Goal: Task Accomplishment & Management: Contribute content

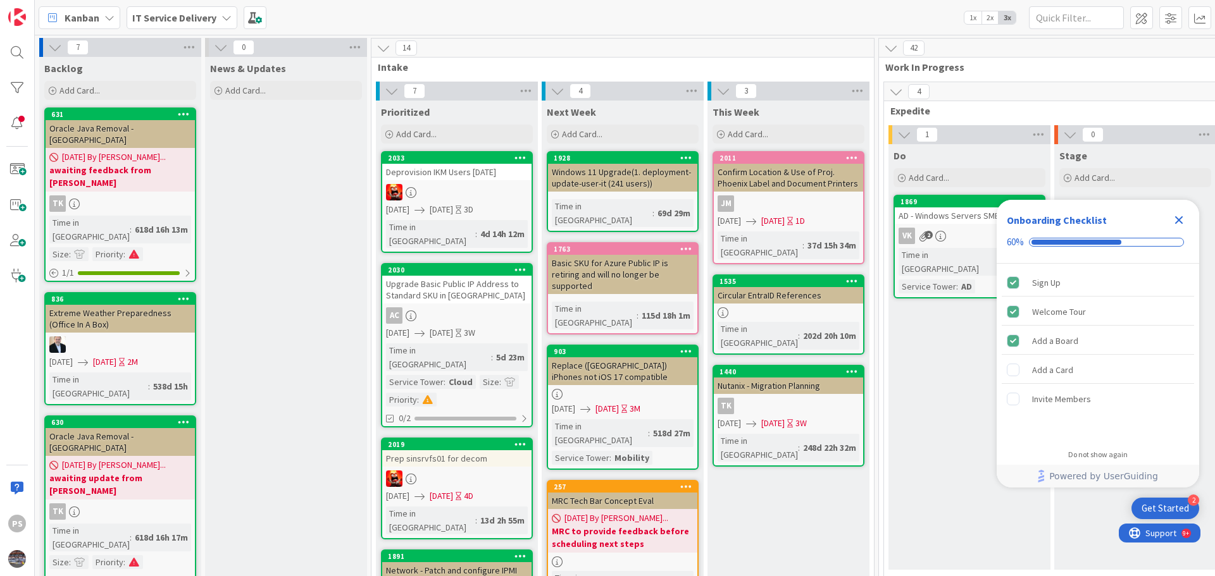
click at [1184, 221] on icon "Close Checklist" at bounding box center [1178, 220] width 15 height 15
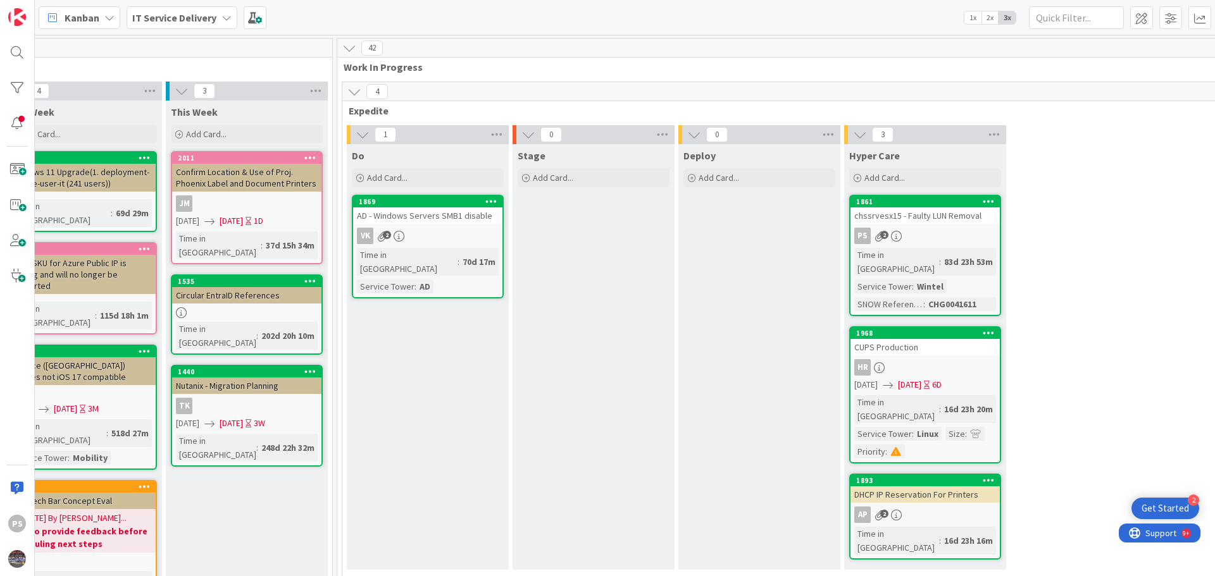
scroll to position [0, 545]
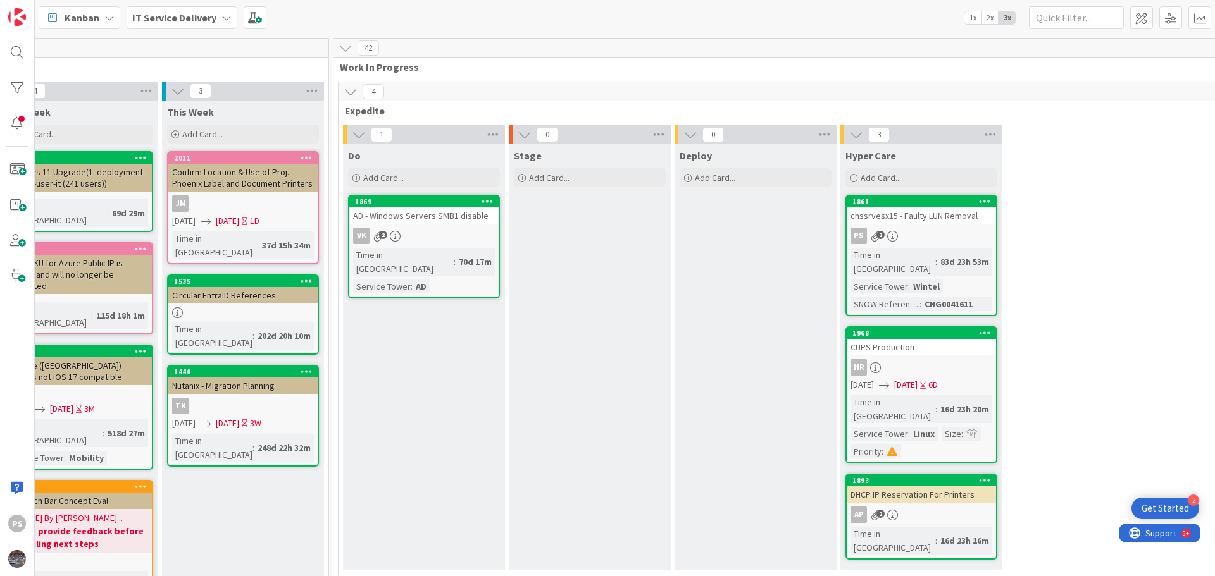
click at [411, 223] on div "AD - Windows Servers SMB1 disable" at bounding box center [423, 215] width 149 height 16
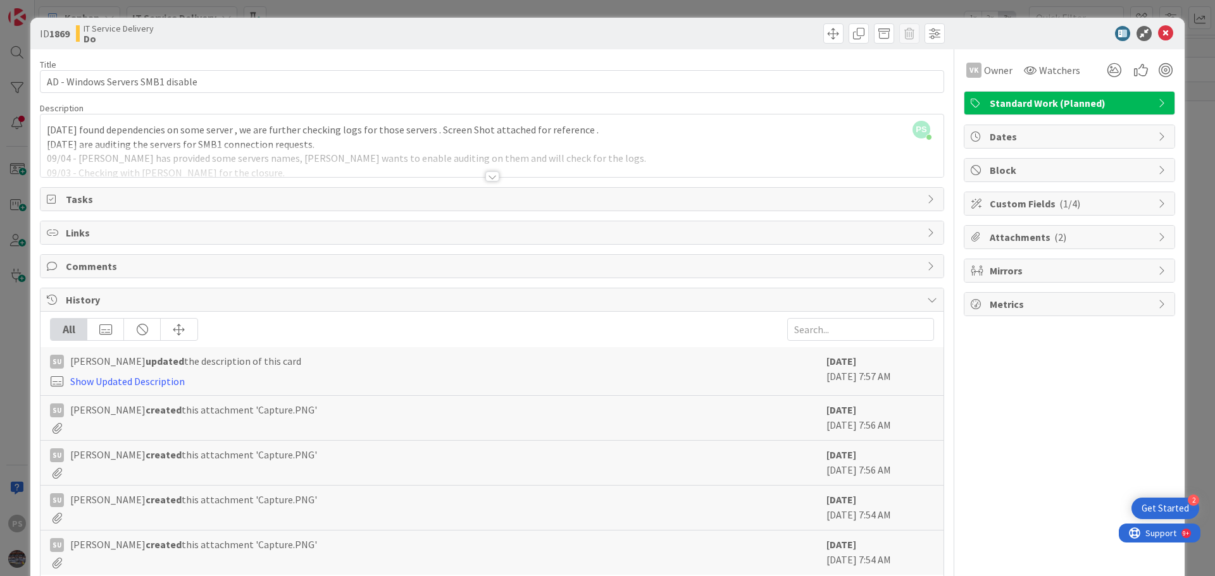
click at [610, 128] on div "PS Pankaj Soni just joined 09/11 - We found dependencies on some server , we ar…" at bounding box center [491, 145] width 903 height 63
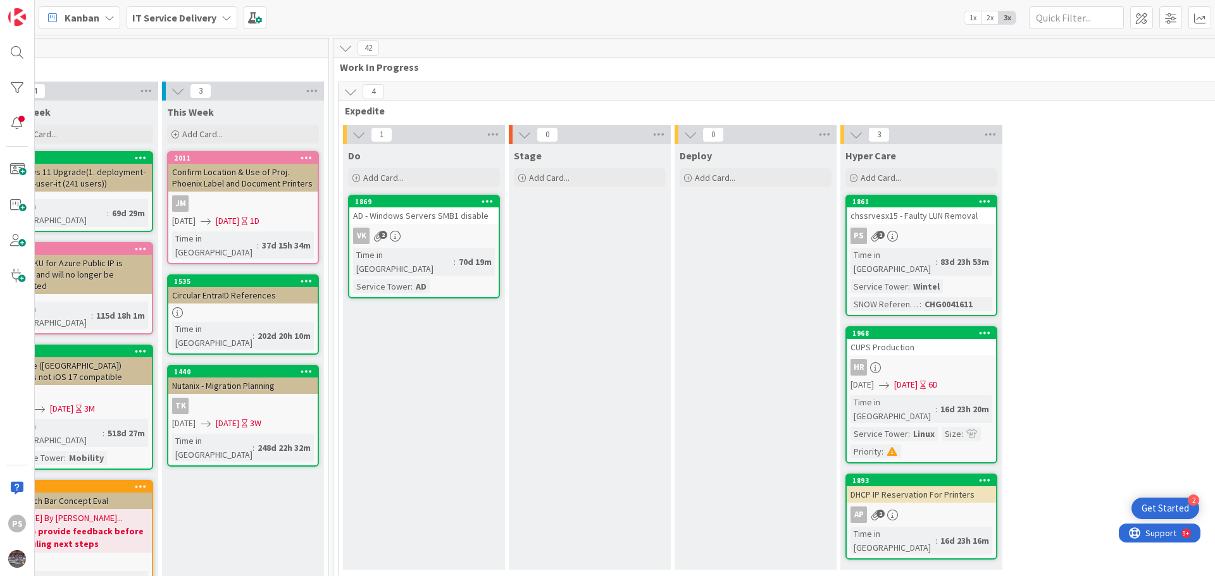
drag, startPoint x: 852, startPoint y: 228, endPoint x: 860, endPoint y: 227, distance: 7.6
click at [860, 227] on link "1861 chssrvesx15 - Faulty LUN Removal PS 2 Time in Column : 83d 23h 53m Service…" at bounding box center [921, 255] width 152 height 121
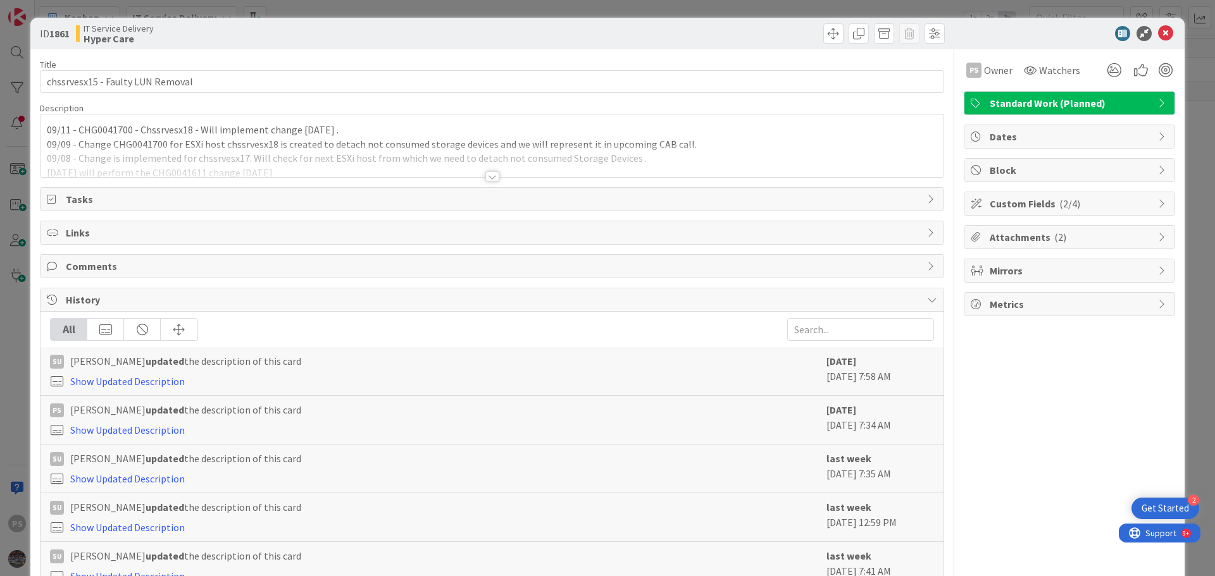
click at [363, 137] on div "09/11 - CHG0041700 - Chssrvesx18 - Will implement change tomorrow . 09/09 - Cha…" at bounding box center [491, 145] width 903 height 63
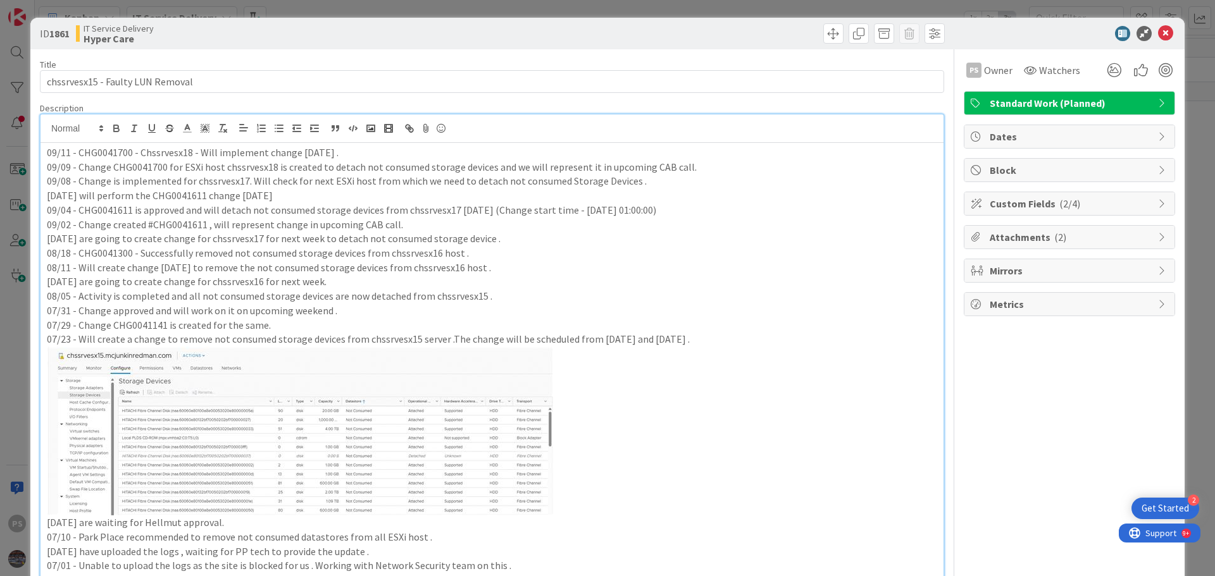
click at [358, 157] on p "09/11 - CHG0041700 - Chssrvesx18 - Will implement change tomorrow ." at bounding box center [492, 152] width 890 height 15
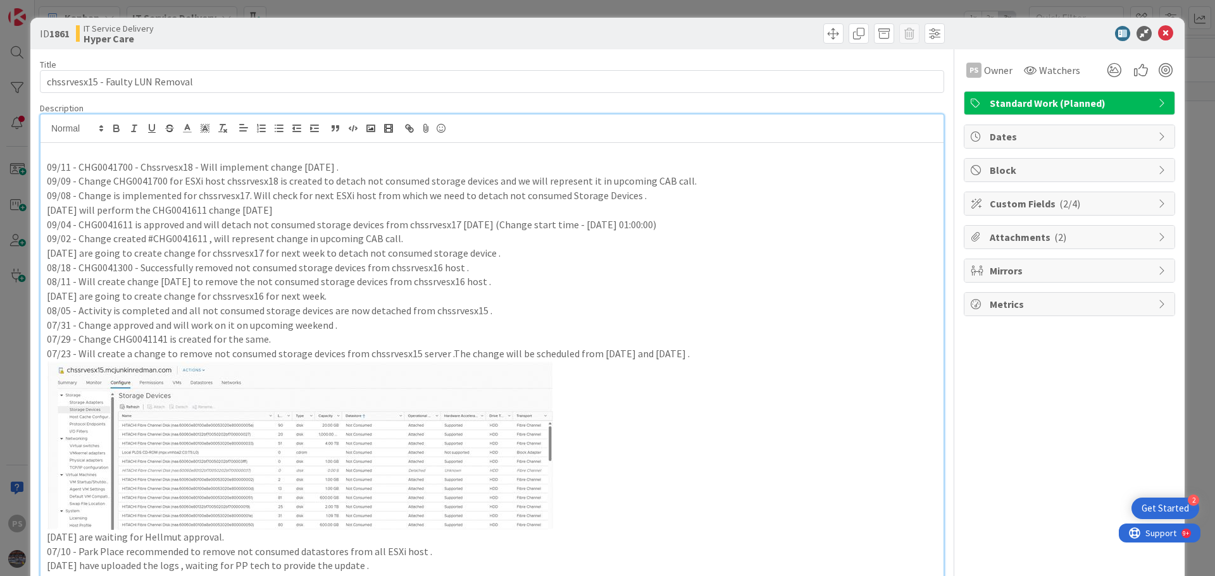
click at [114, 167] on p "09/11 - CHG0041700 - Chssrvesx18 - Will implement change tomorrow ." at bounding box center [492, 167] width 890 height 15
copy p "CHG0041700"
click at [114, 153] on p at bounding box center [492, 152] width 890 height 15
copy p "CHG0041700 - Chssrvesx18"
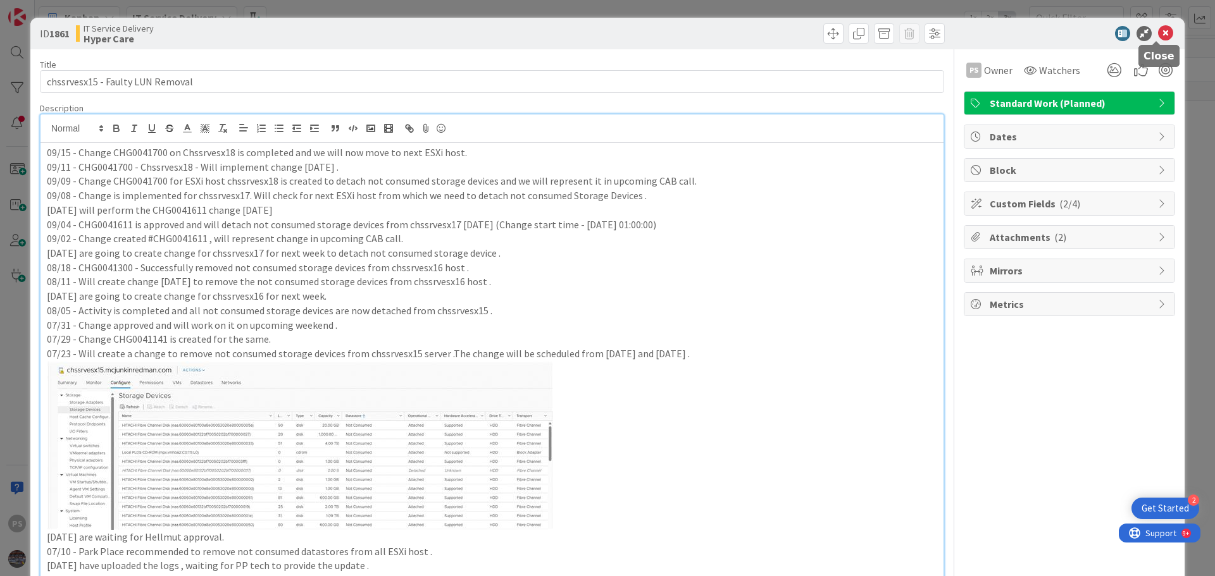
click at [1158, 32] on icon at bounding box center [1165, 33] width 15 height 15
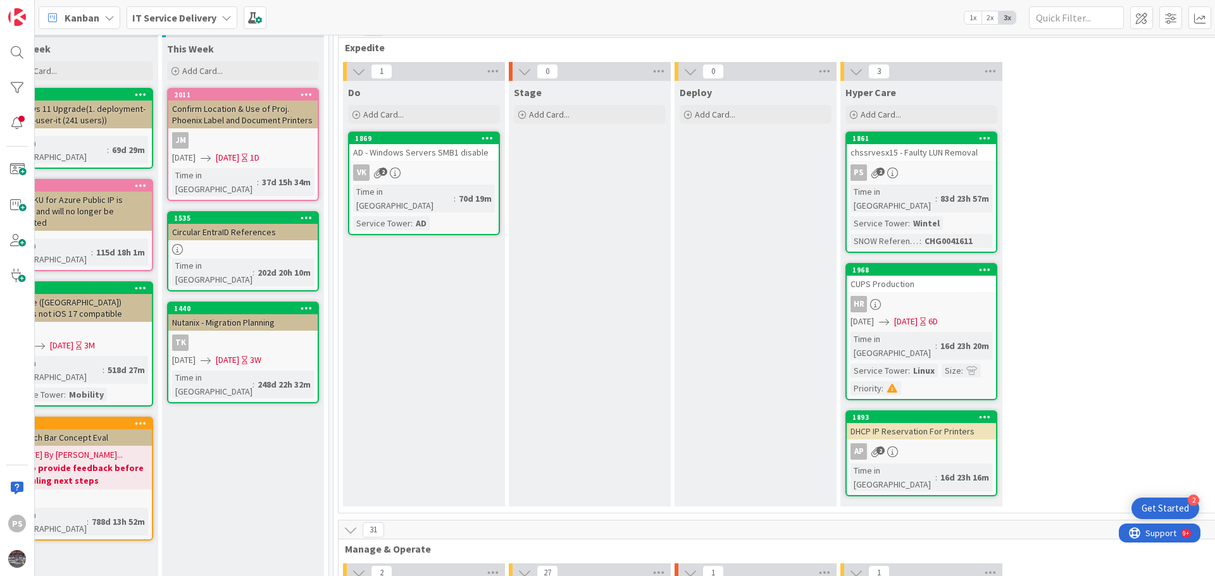
click at [908, 364] on span ":" at bounding box center [909, 371] width 2 height 14
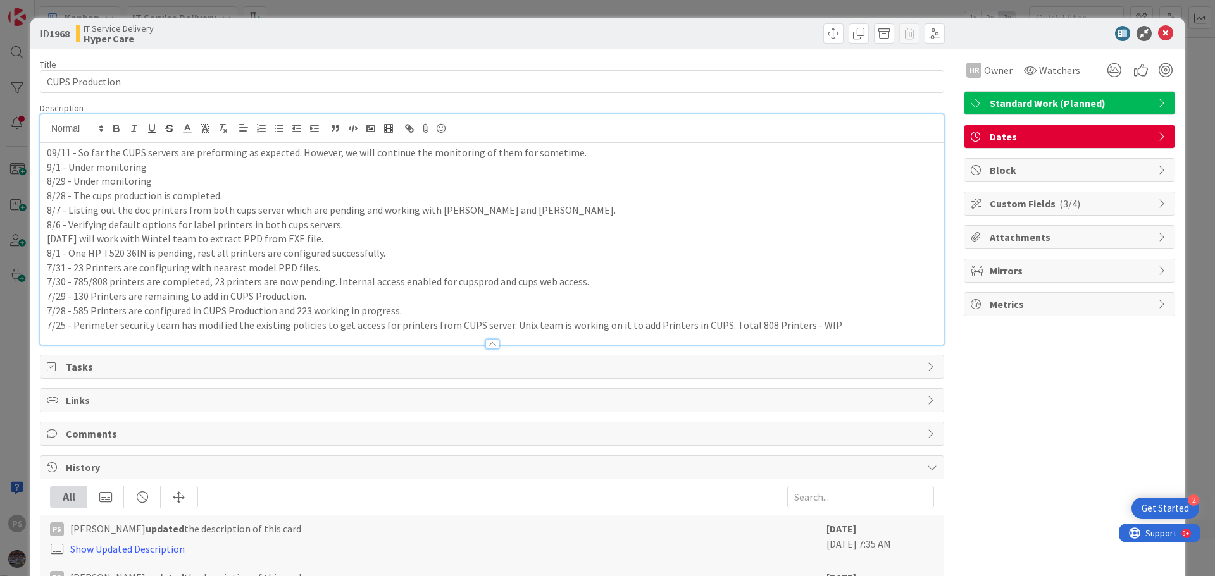
click at [190, 128] on div "09/11 - So far the CUPS servers are preforming as expected. However, we will co…" at bounding box center [491, 229] width 903 height 230
click at [595, 155] on p "09/11 - So far the CUPS servers are preforming as expected. However, we will co…" at bounding box center [492, 152] width 890 height 15
click at [587, 161] on p "9/1 - Under monitoring" at bounding box center [492, 167] width 890 height 15
click at [579, 153] on p "09/11 - So far the CUPS servers are preforming as expected. However, we will co…" at bounding box center [492, 152] width 890 height 15
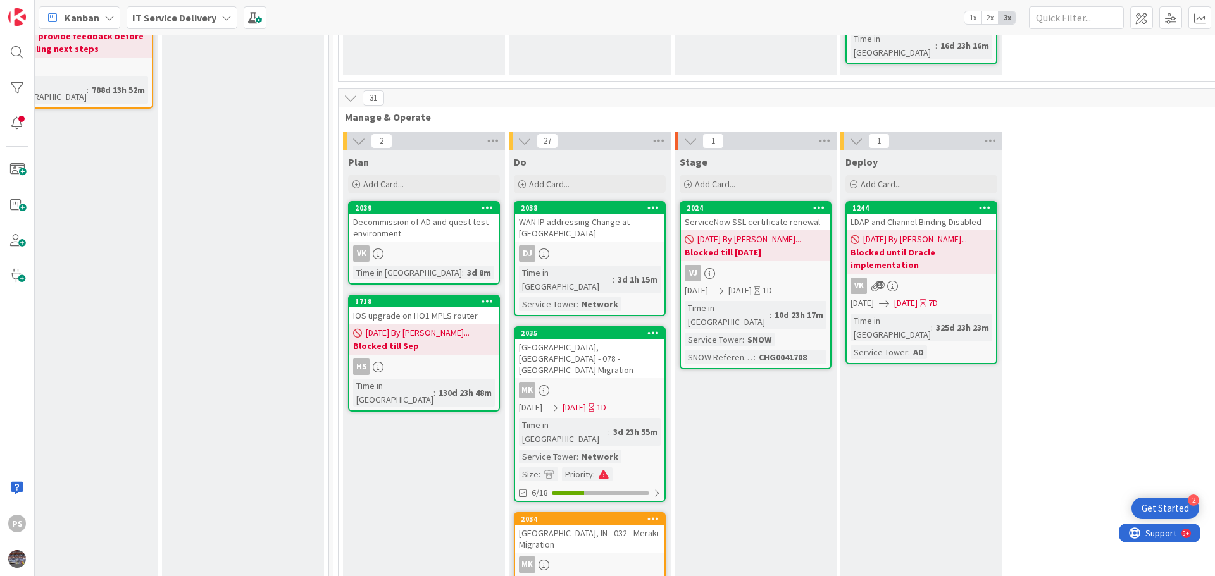
scroll to position [506, 545]
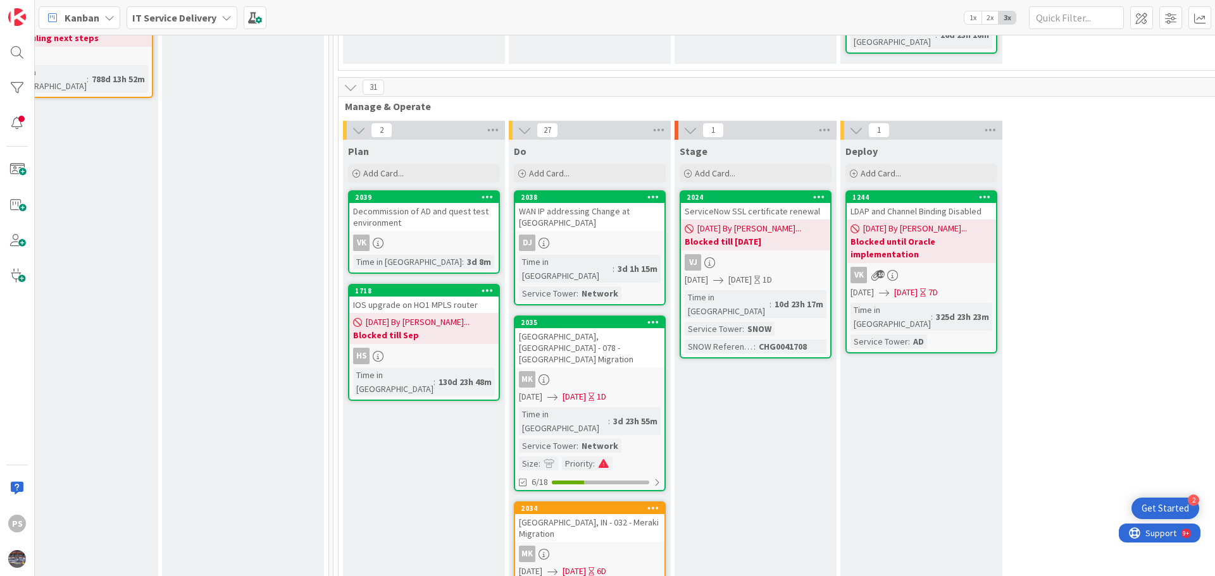
click at [419, 203] on div "Decommission of AD and quest test environment" at bounding box center [423, 217] width 149 height 28
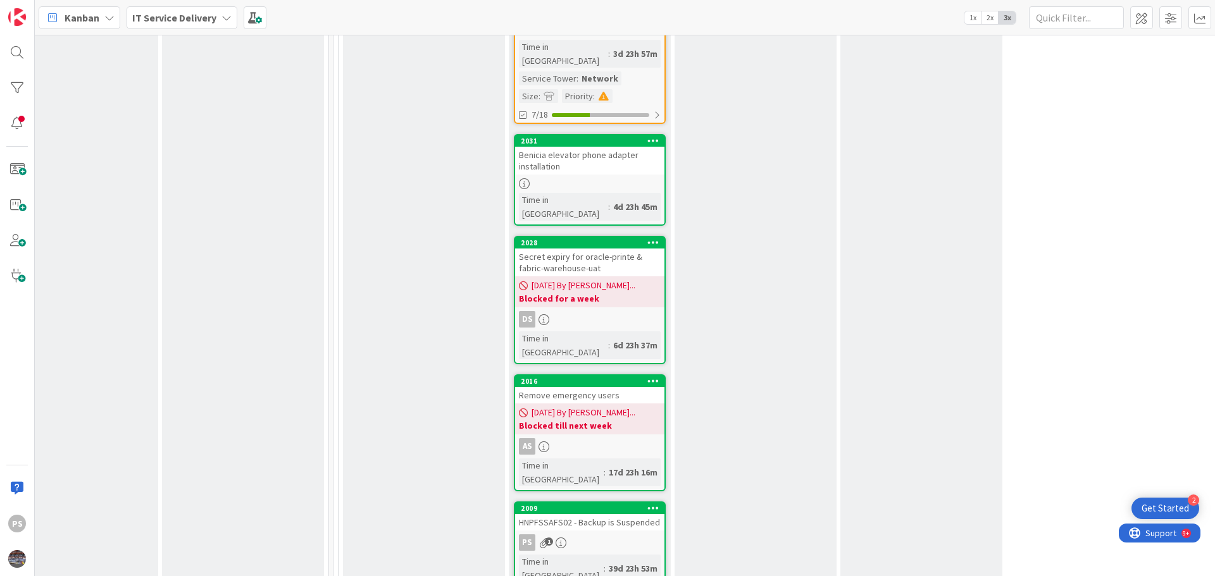
scroll to position [1075, 545]
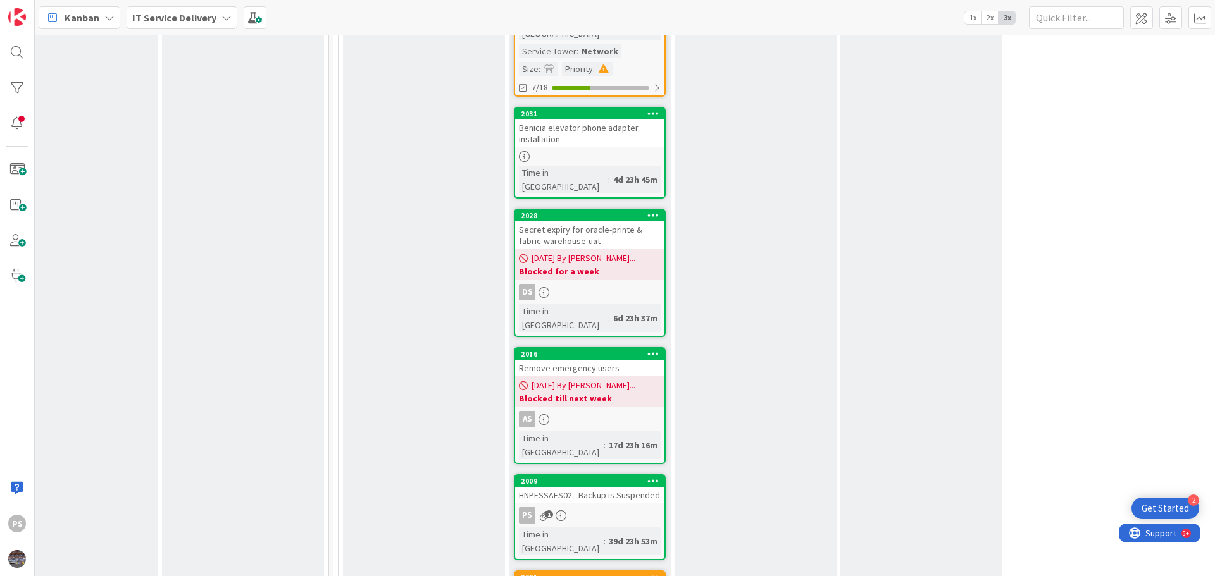
click at [586, 221] on div "Secret expiry for oracle-printe & fabric-warehouse-uat" at bounding box center [589, 235] width 149 height 28
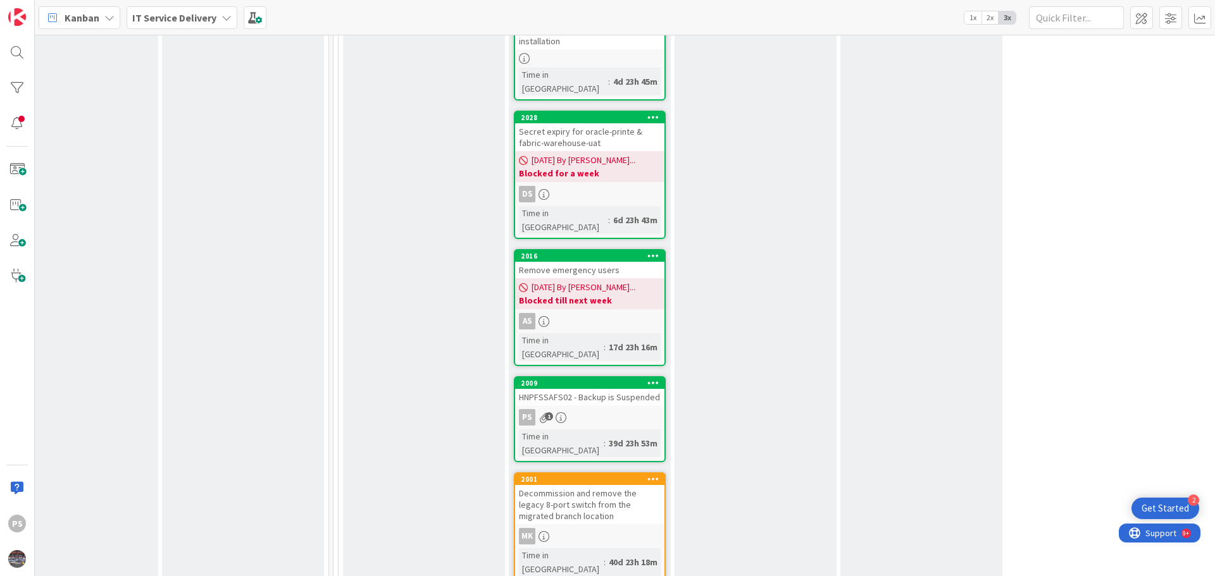
scroll to position [1202, 545]
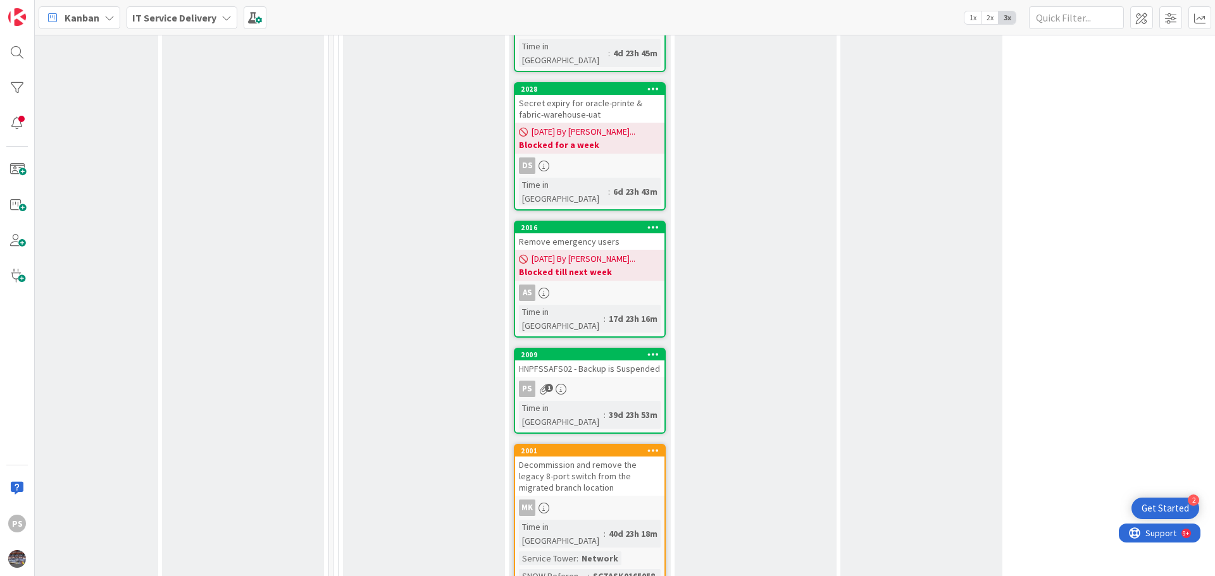
click at [578, 361] on div "HNPFSSAFS02 - Backup is Suspended" at bounding box center [589, 369] width 149 height 16
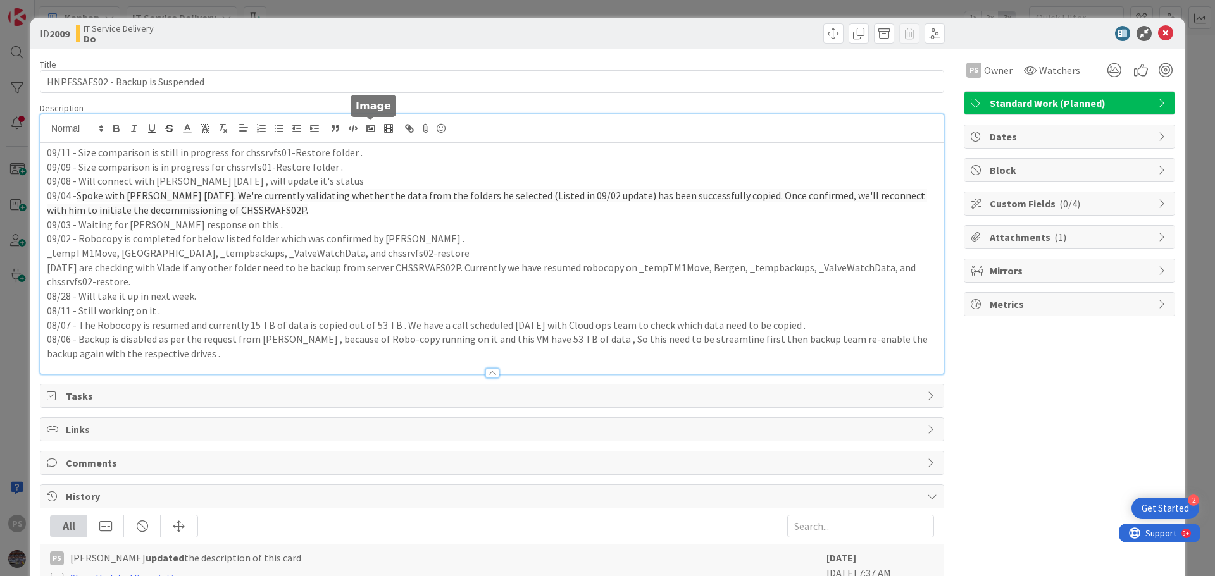
click at [368, 134] on div "09/11 - Size comparison is still in progress for chssrvfs01-Restore folder . 09…" at bounding box center [491, 243] width 903 height 259
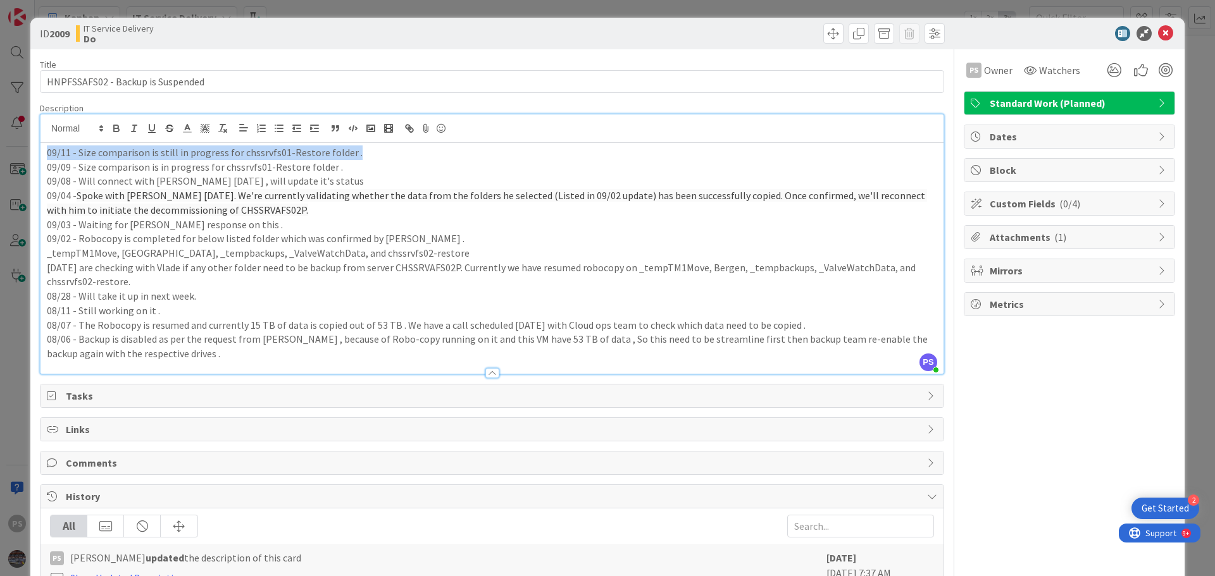
copy p "09/11 - Size comparison is still in progress for chssrvfs01-Restore folder ."
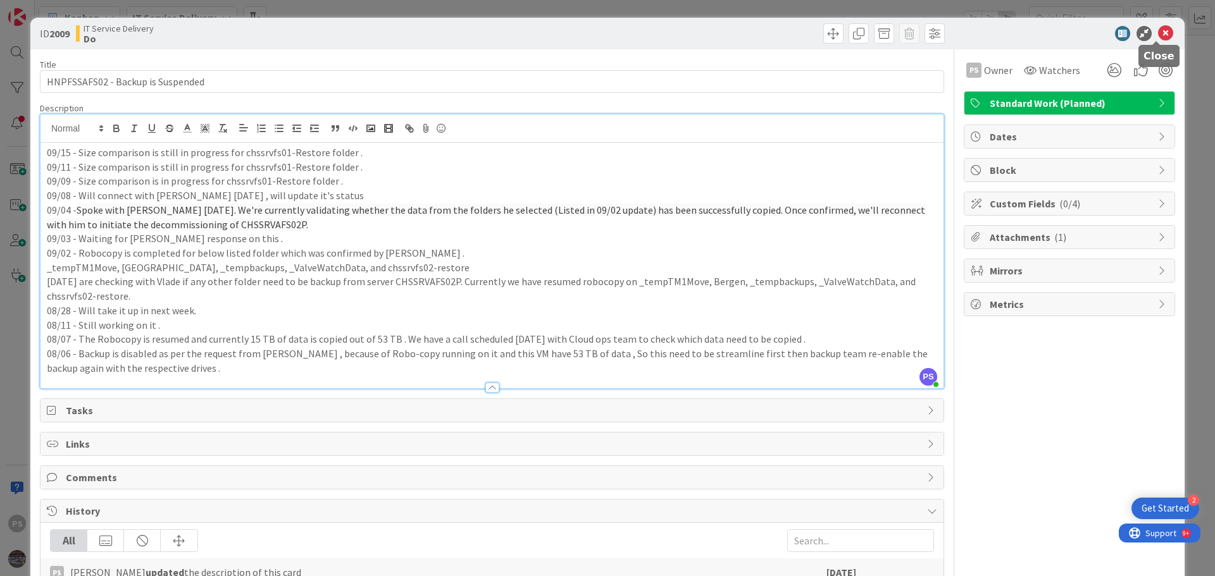
drag, startPoint x: 1153, startPoint y: 34, endPoint x: 1101, endPoint y: 33, distance: 52.5
click at [1158, 34] on icon at bounding box center [1165, 33] width 15 height 15
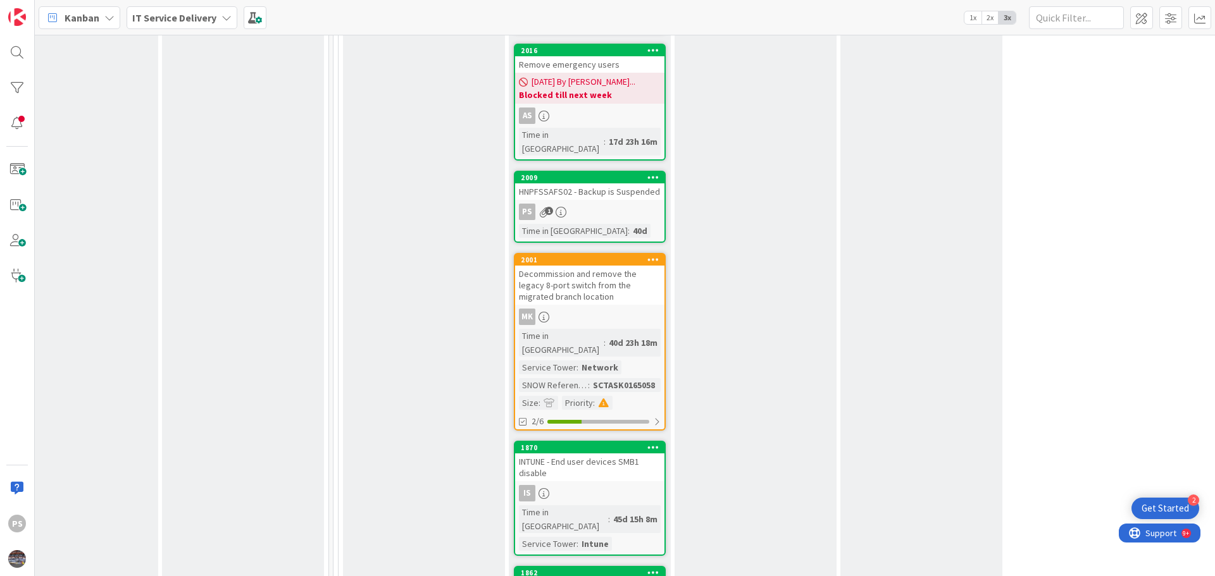
scroll to position [1455, 545]
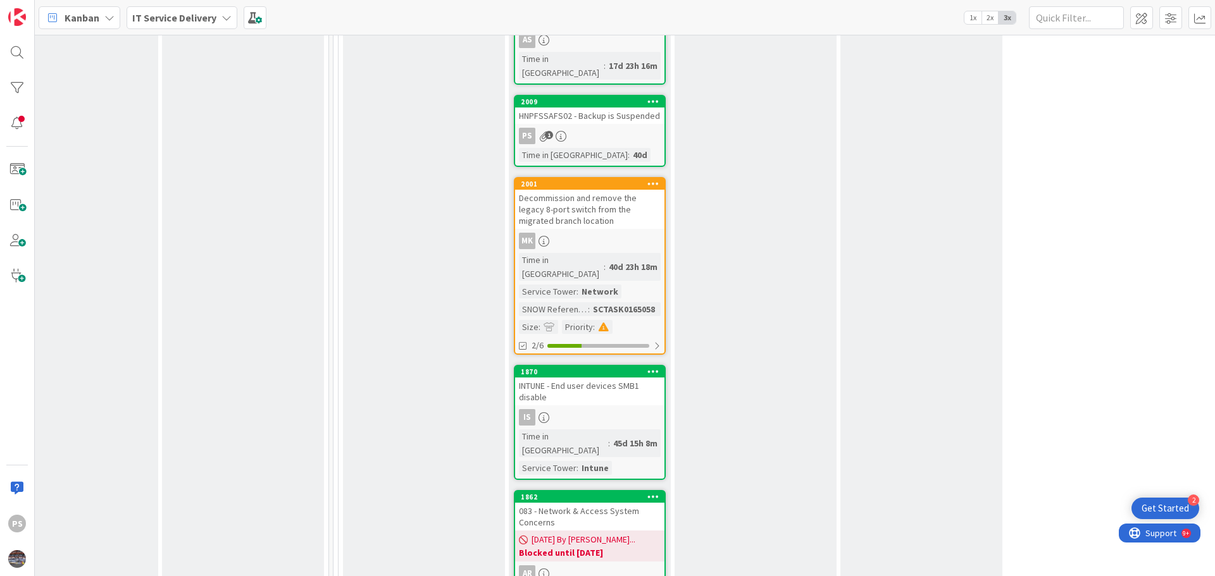
click at [626, 378] on div "INTUNE - End user devices SMB1 disable" at bounding box center [589, 392] width 149 height 28
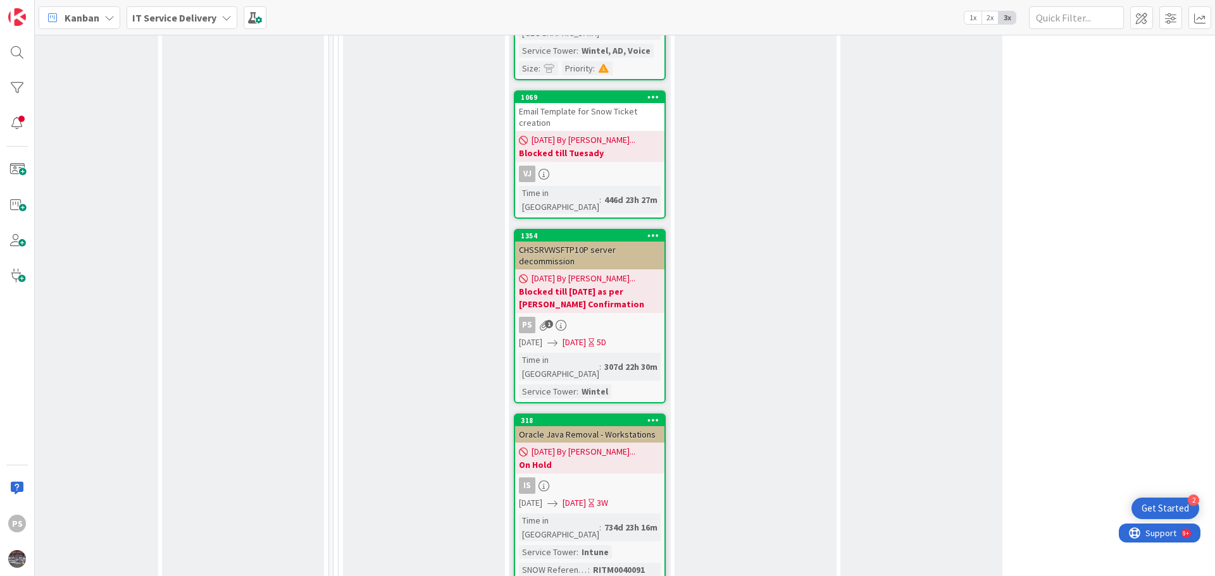
scroll to position [4175, 545]
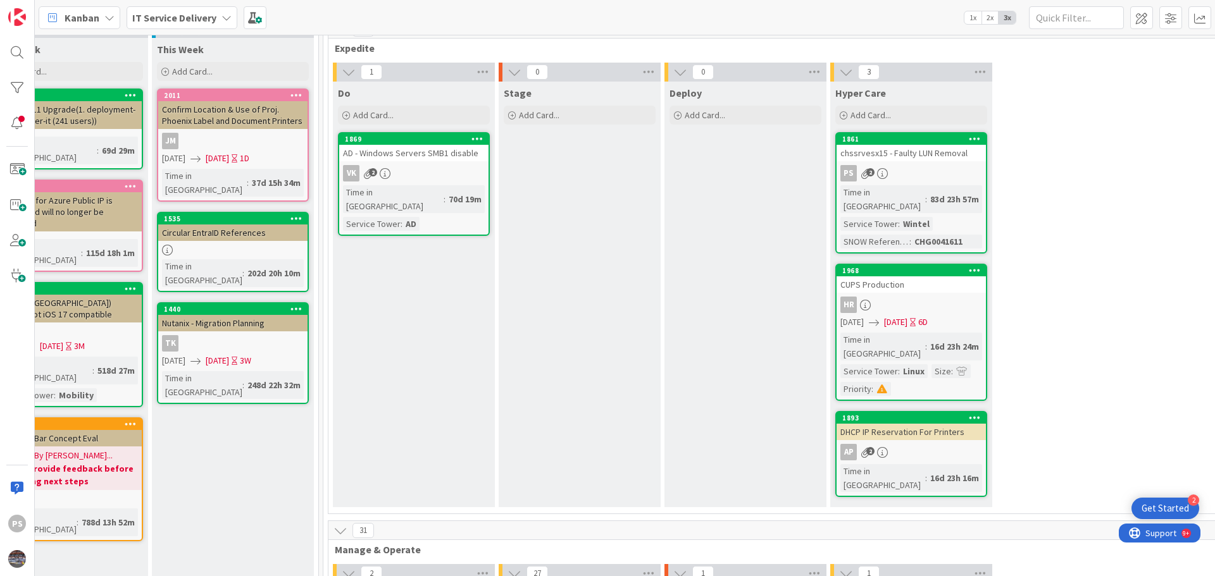
scroll to position [63, 555]
click at [702, 190] on div "Deploy Add Card..." at bounding box center [745, 294] width 162 height 426
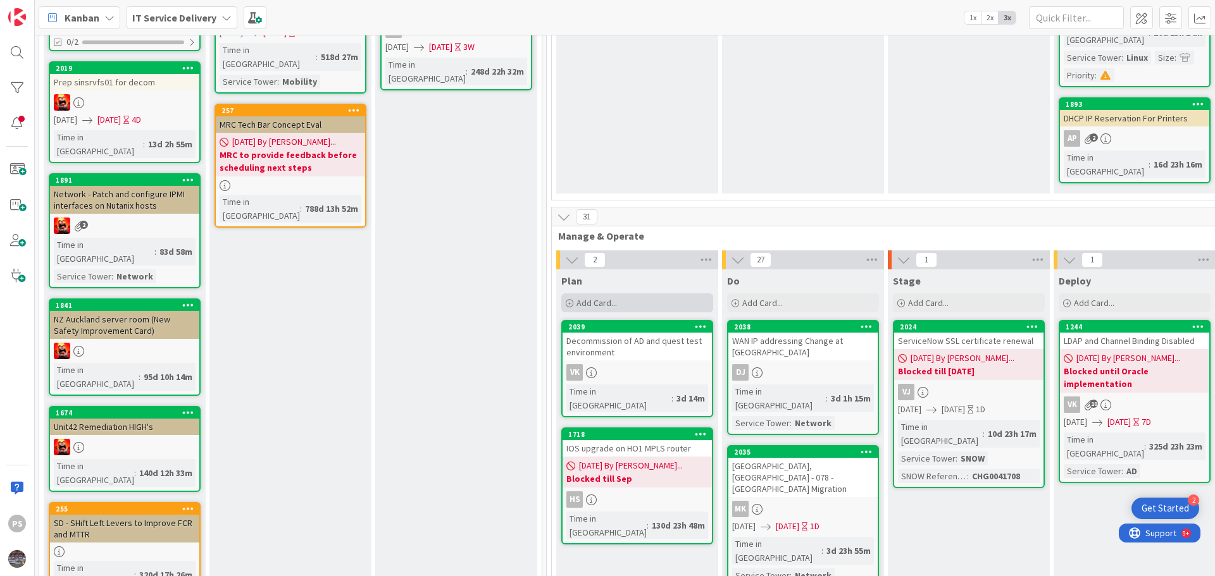
scroll to position [380, 332]
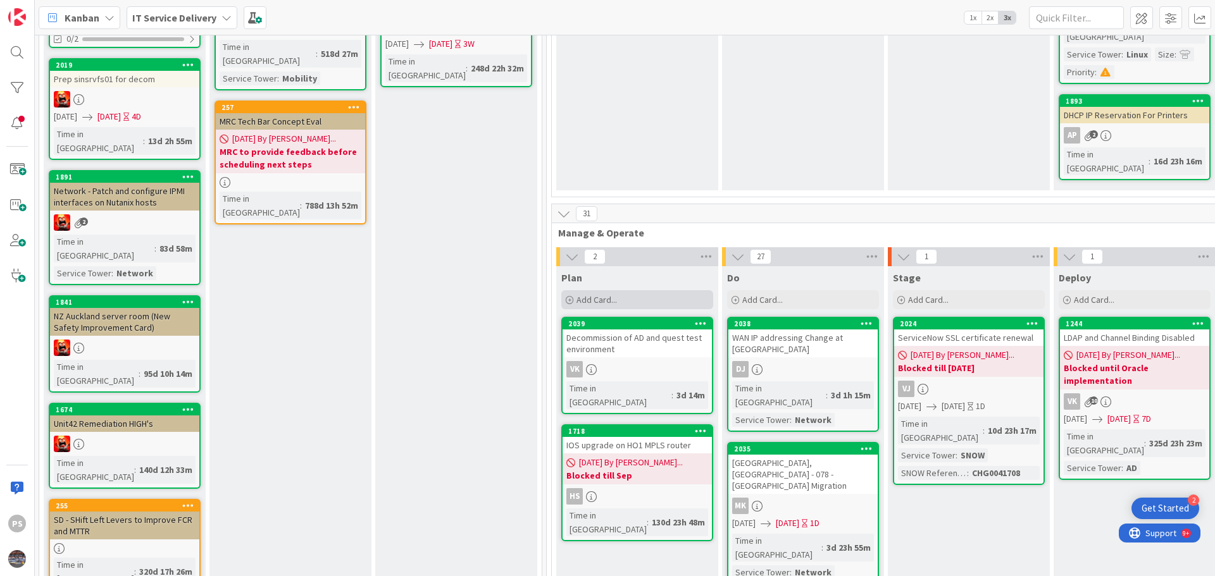
click at [595, 294] on span "Add Card..." at bounding box center [596, 299] width 40 height 11
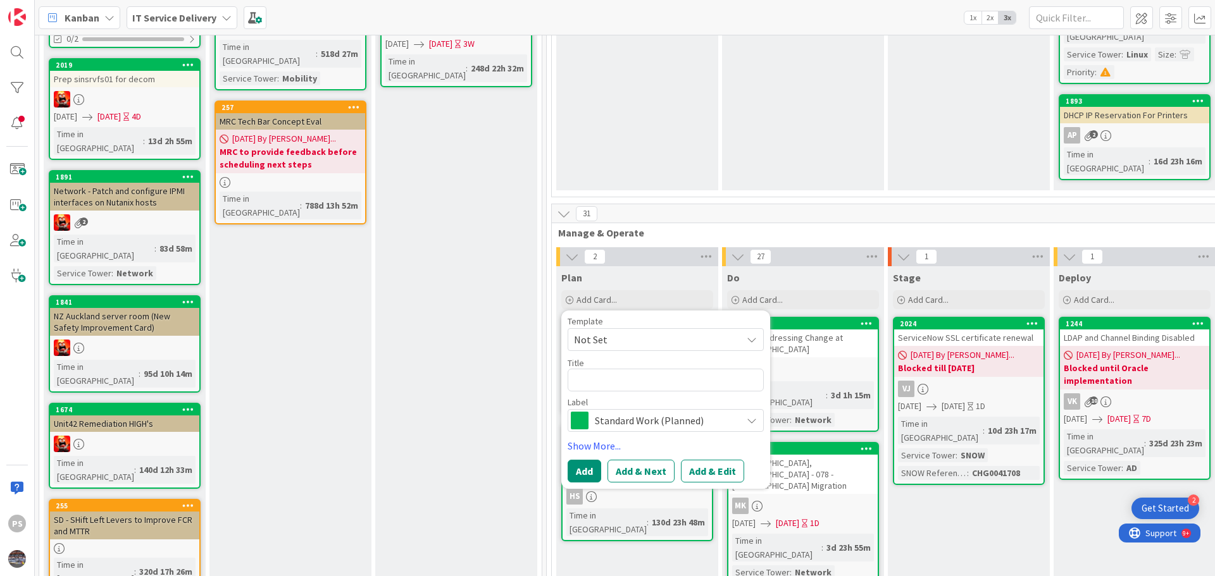
click at [605, 369] on textarea at bounding box center [665, 380] width 196 height 23
type textarea "x"
type textarea "D"
type textarea "x"
type textarea "De"
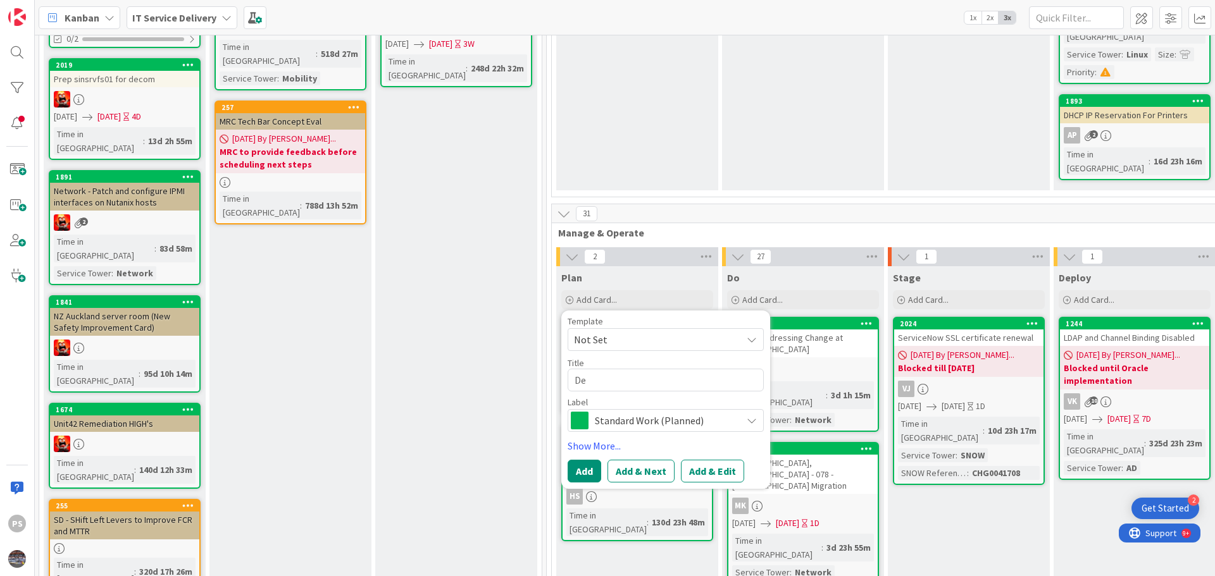
type textarea "x"
type textarea "Dec"
type textarea "x"
type textarea "Deco"
type textarea "x"
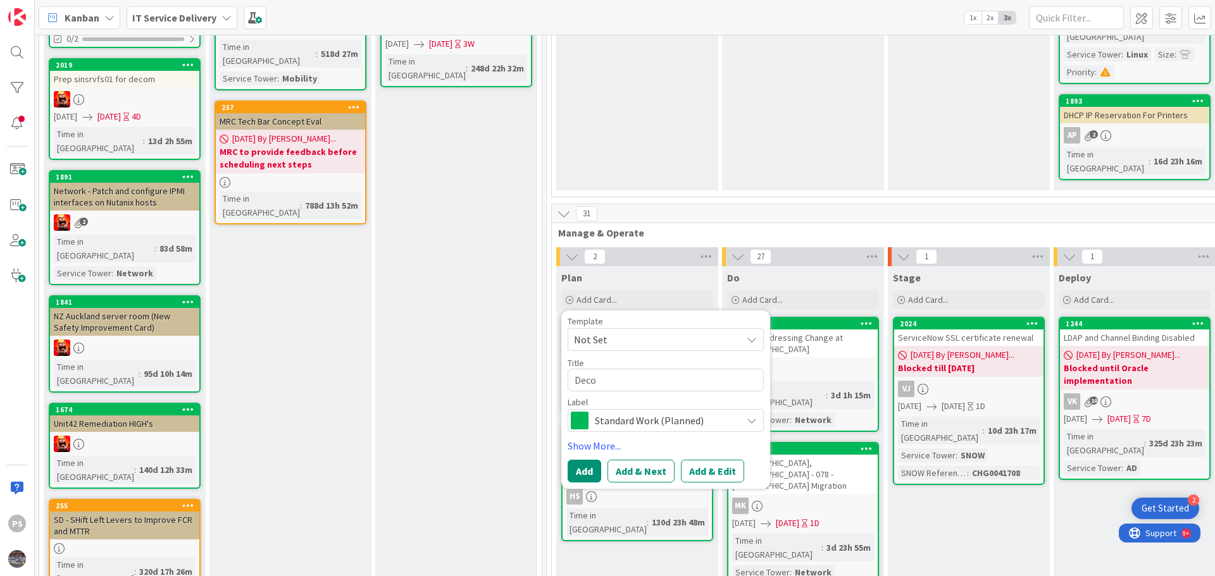
type textarea "Decom"
type textarea "x"
type textarea "Decom"
type textarea "x"
type textarea "Decom D"
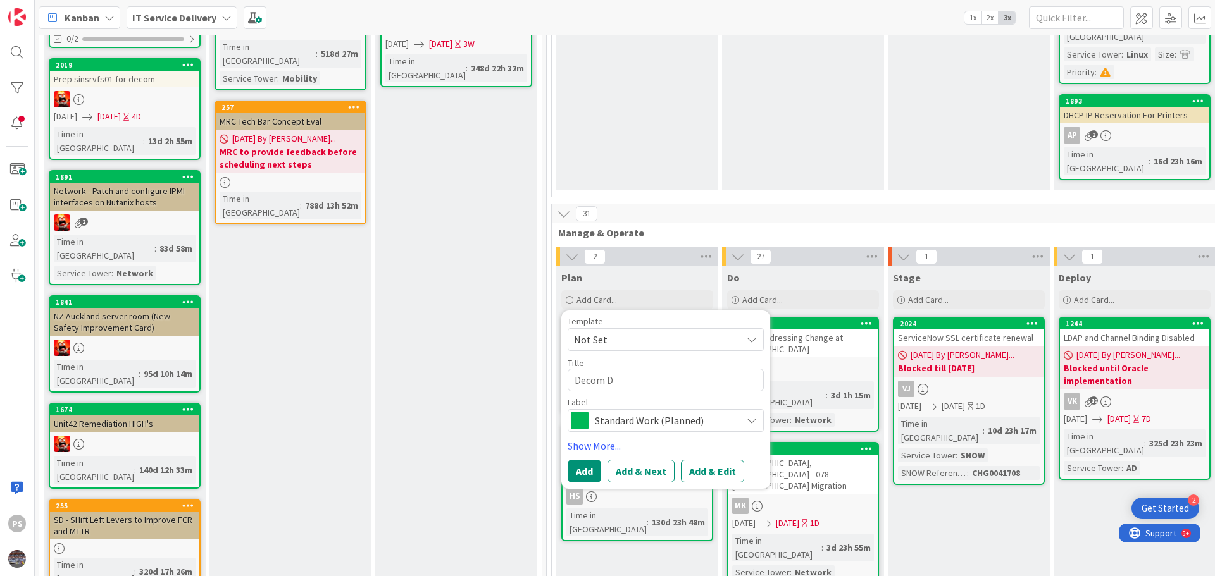
type textarea "x"
type textarea "Decom DB"
type textarea "x"
type textarea "Decom DB2"
type textarea "x"
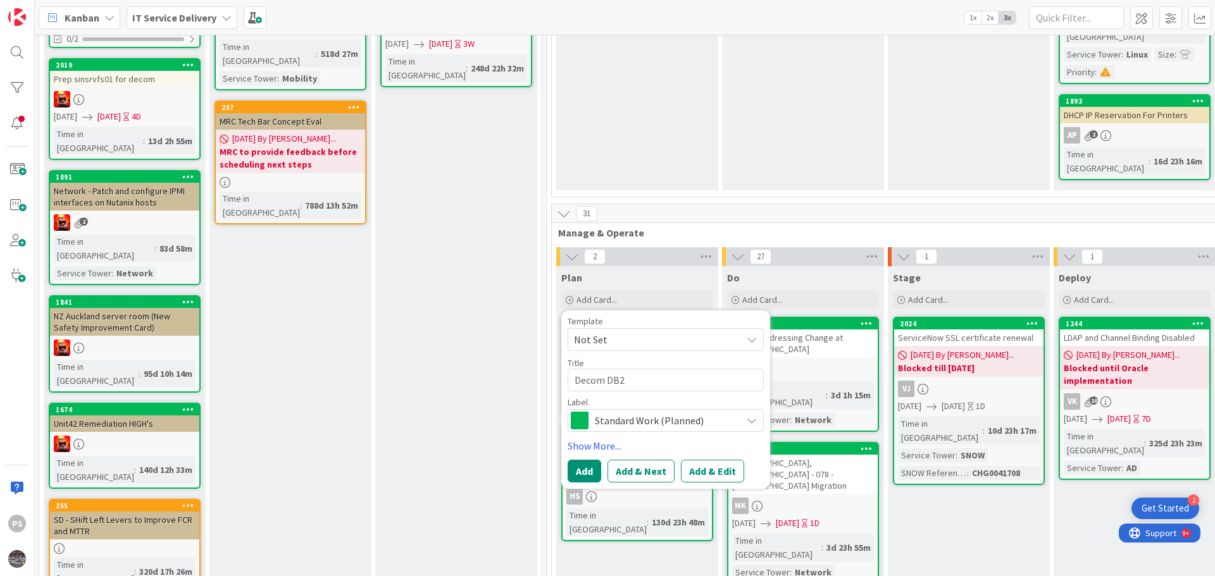
type textarea "Decom DB2 s"
type textarea "x"
type textarea "Decom DB2 sa"
type textarea "x"
type textarea "Decom DB2 saer"
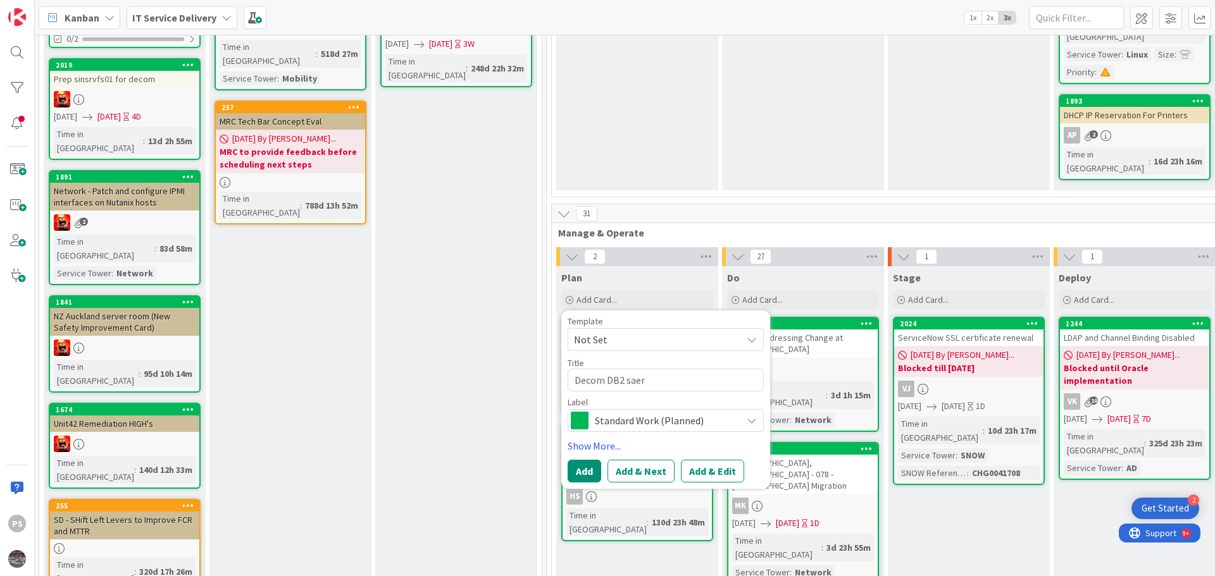
type textarea "x"
type textarea "Decom DB2 sae"
type textarea "x"
type textarea "Decom DB2 sa"
type textarea "x"
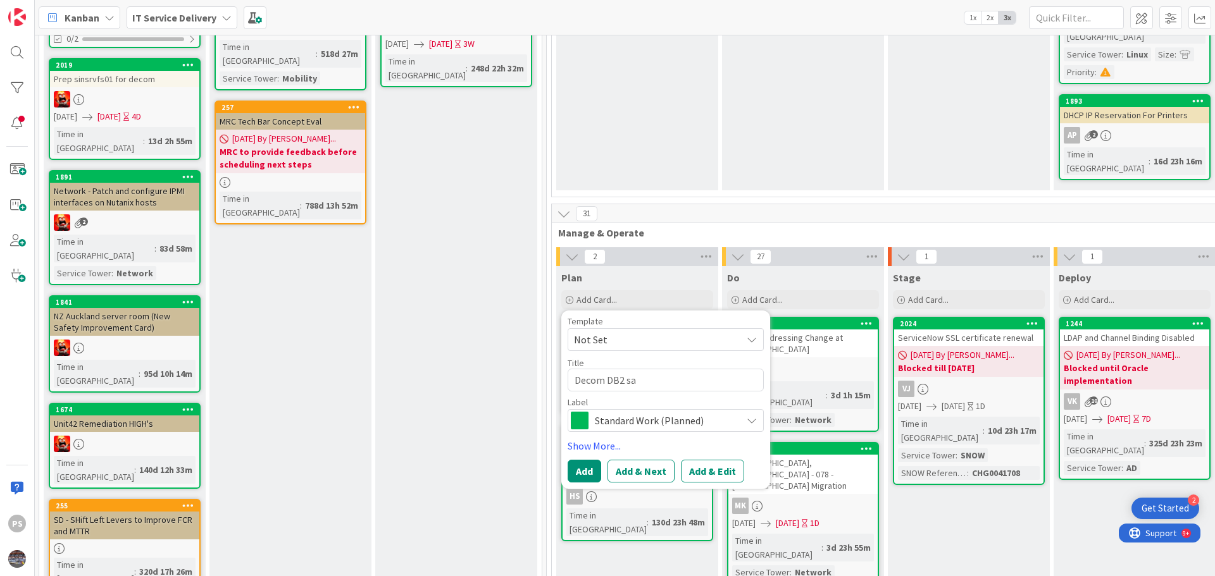
type textarea "Decom DB2 s"
type textarea "x"
type textarea "Decom DB2 se"
type textarea "x"
type textarea "Decom DB2 ser"
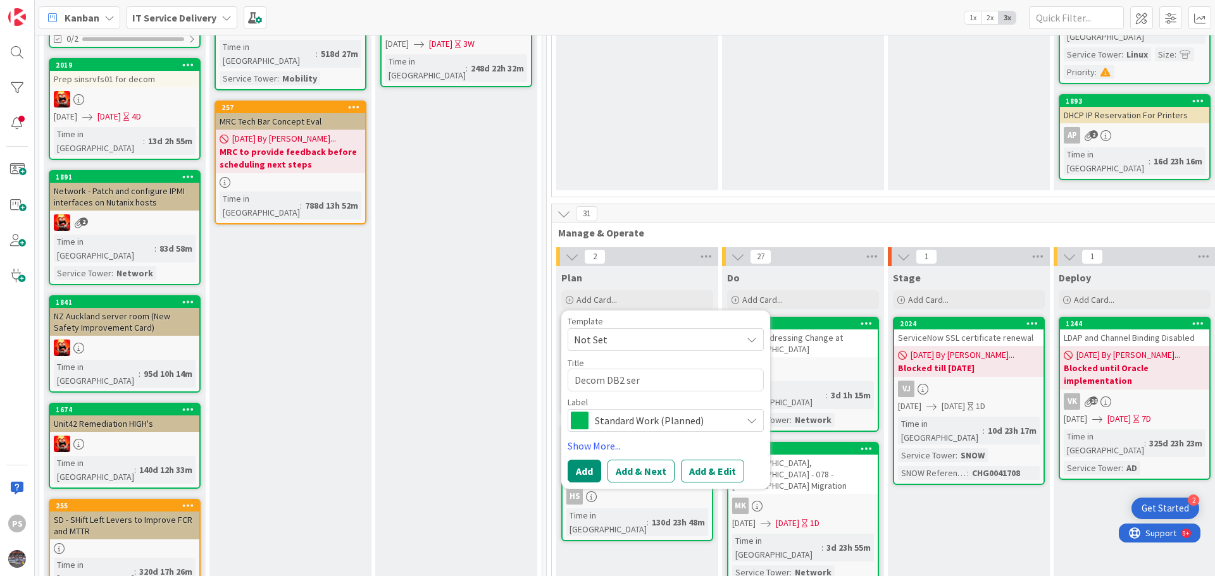
type textarea "x"
type textarea "Decom DB2 serv"
type textarea "x"
type textarea "Decom DB2 serve"
type textarea "x"
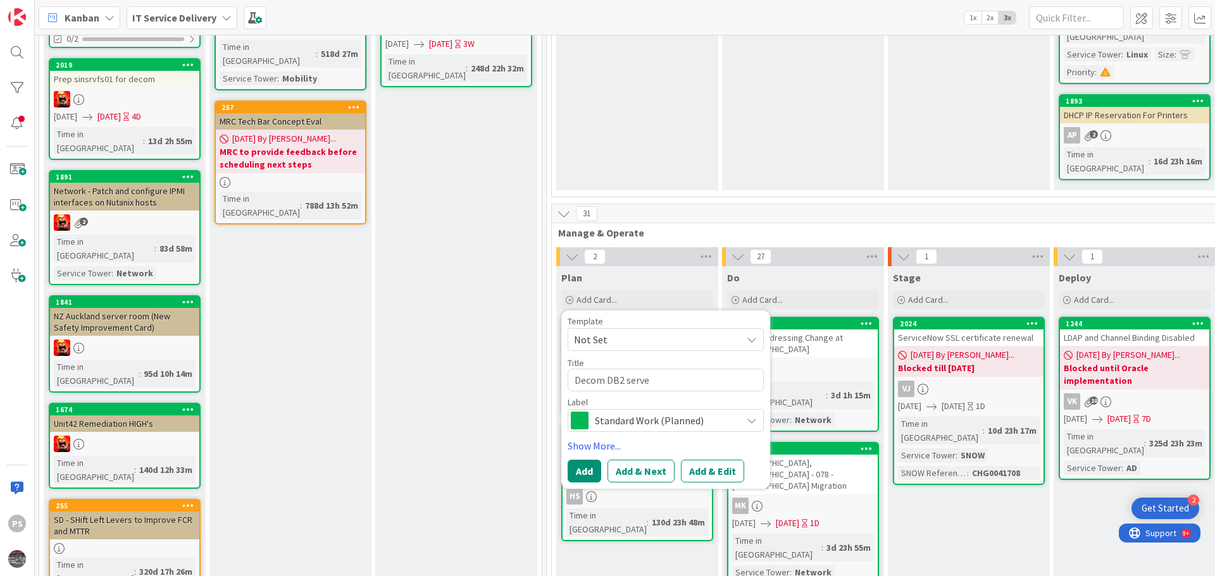
type textarea "Decom DB2 server"
type textarea "x"
type textarea "Decom DB2 servers"
click at [708, 460] on button "Add & Edit" at bounding box center [712, 471] width 63 height 23
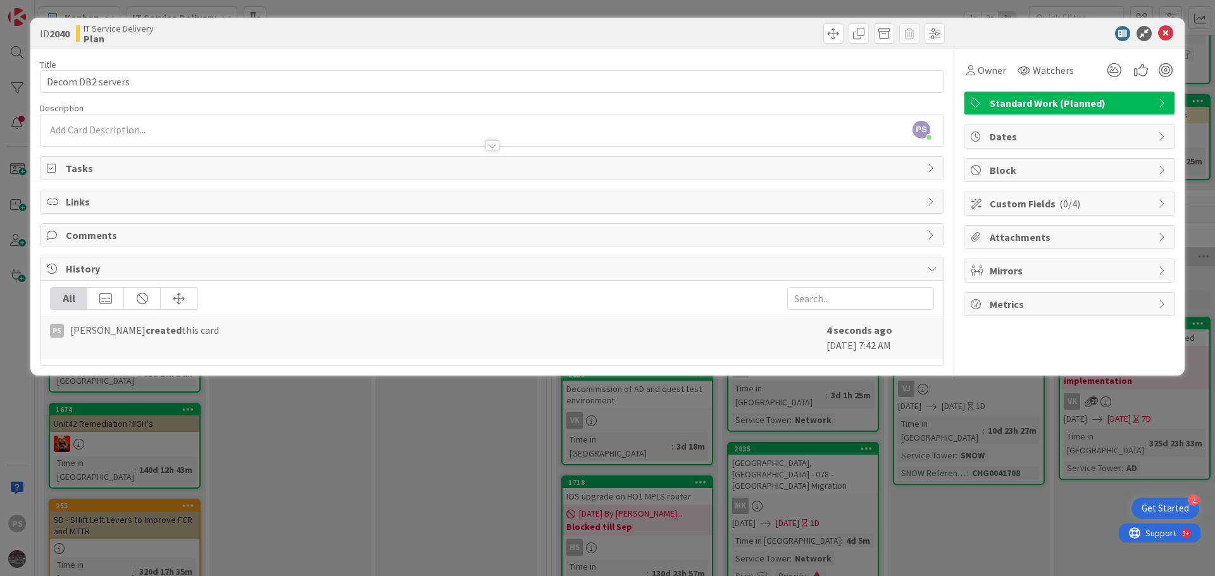
click at [132, 122] on div "PS Pankaj Soni just joined" at bounding box center [491, 130] width 903 height 32
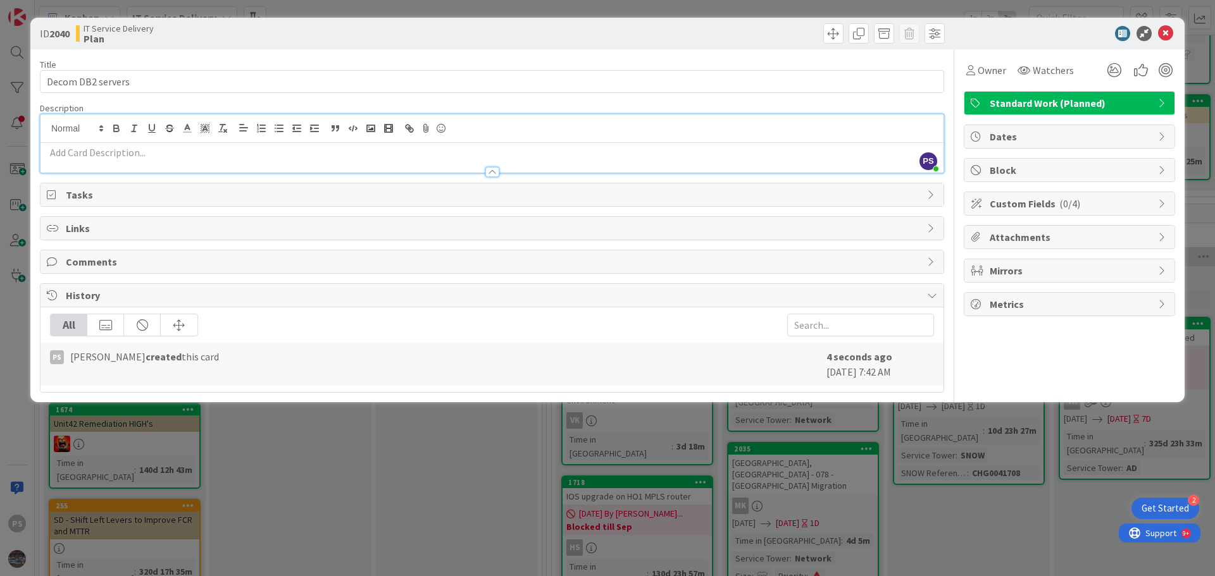
click at [120, 154] on p at bounding box center [492, 152] width 890 height 15
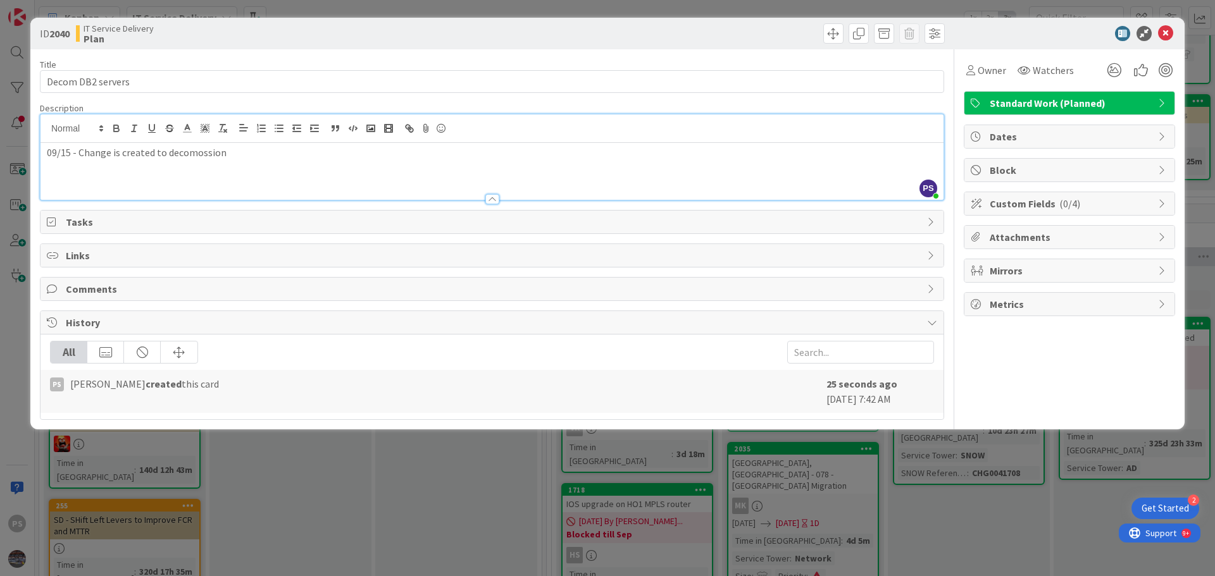
click at [205, 155] on p "09/15 - Change is created to decomossion" at bounding box center [492, 152] width 890 height 15
click at [250, 158] on p "09/15 - Change is created to decommission" at bounding box center [492, 152] width 890 height 15
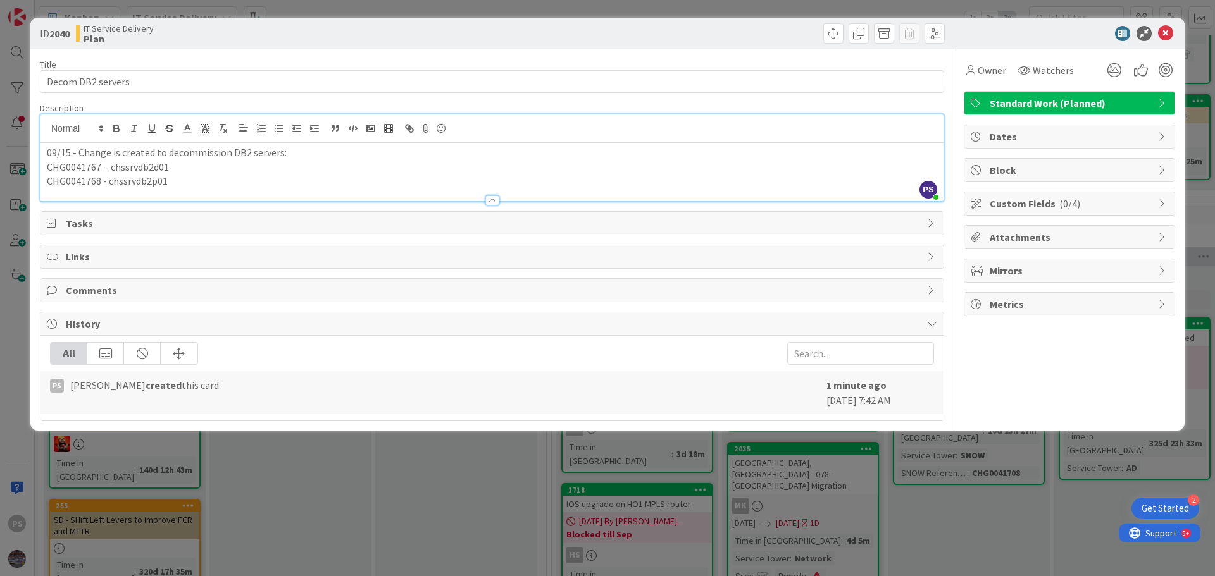
click at [185, 178] on p "CHG0041768 - chssrvdb2p01" at bounding box center [492, 181] width 890 height 15
click at [316, 153] on p "09/15 - Change is created to decommission DB2 servers:" at bounding box center [492, 152] width 890 height 15
click at [1161, 31] on icon at bounding box center [1165, 33] width 15 height 15
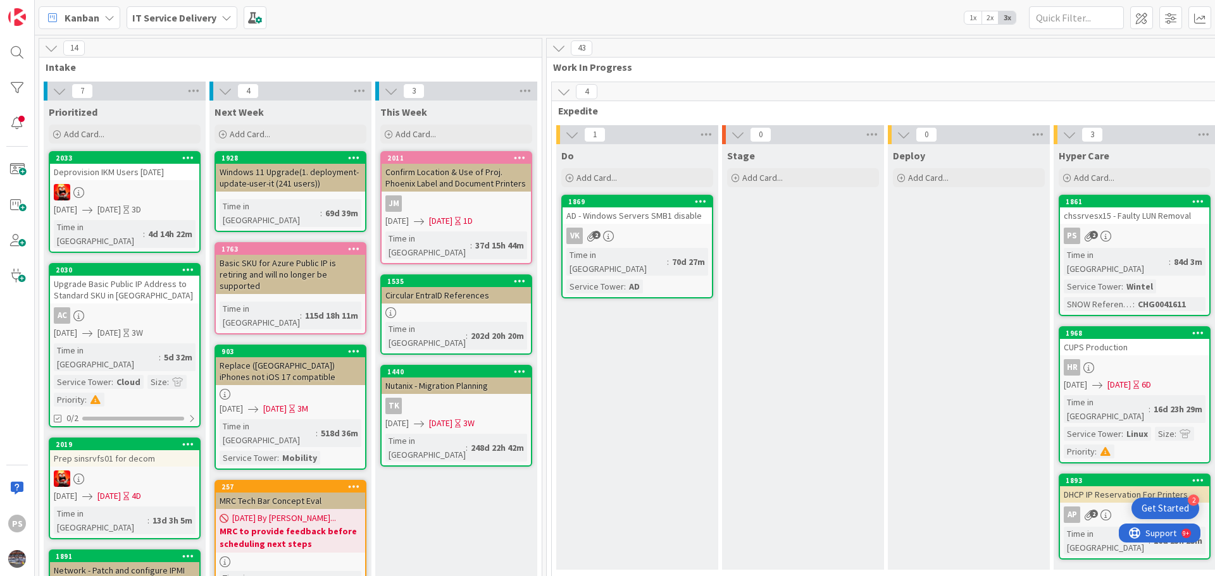
click at [1139, 212] on div "chssrvesx15 - Faulty LUN Removal" at bounding box center [1134, 215] width 149 height 16
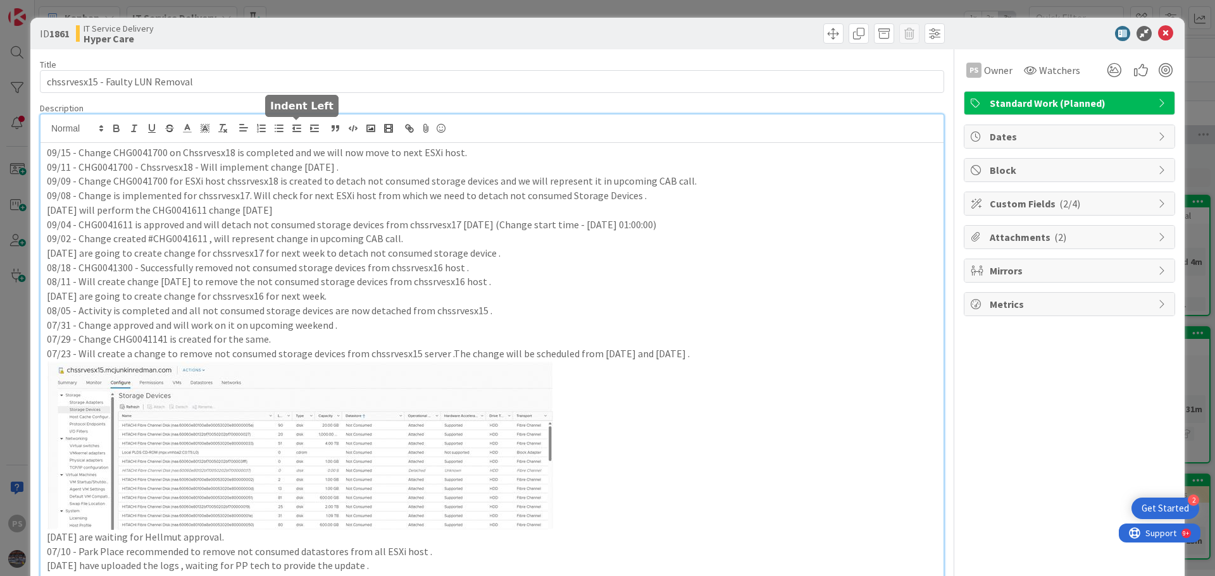
click at [292, 129] on div "PS Pankaj Soni just joined 09/15 - Change CHG0041700 on Chssrvesx18 is complete…" at bounding box center [491, 443] width 903 height 658
drag, startPoint x: 309, startPoint y: 152, endPoint x: 521, endPoint y: 152, distance: 212.5
click at [521, 152] on p "09/15 - Change CHG0041700 on Chssrvesx18 is completed and we will now move to n…" at bounding box center [492, 152] width 890 height 15
click at [1158, 33] on icon at bounding box center [1165, 33] width 15 height 15
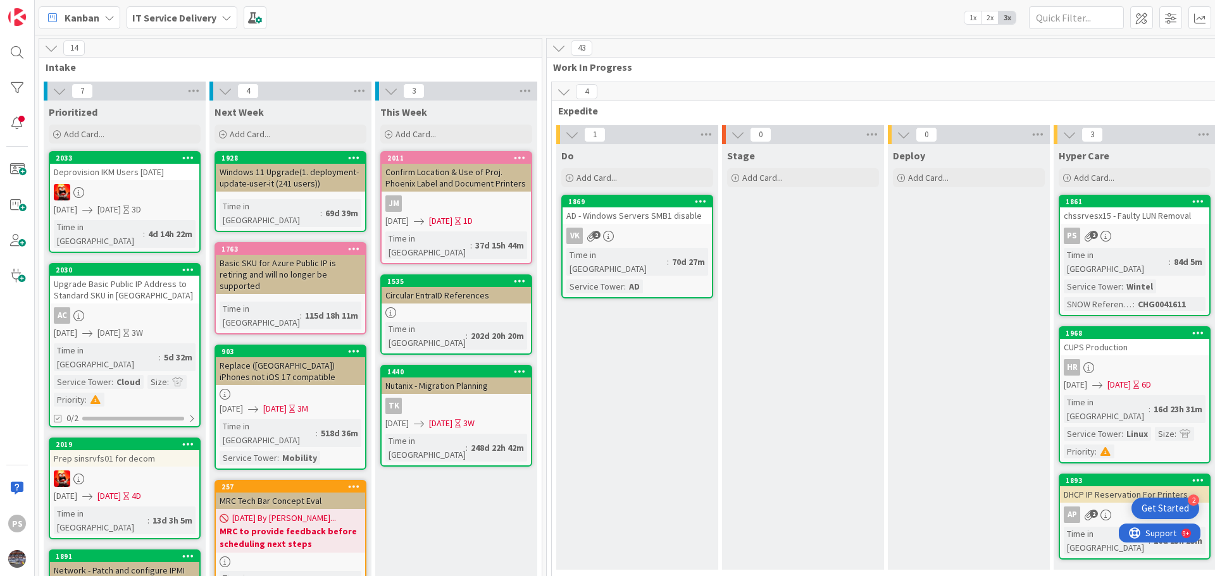
click at [645, 215] on div "AD - Windows Servers SMB1 disable" at bounding box center [636, 215] width 149 height 16
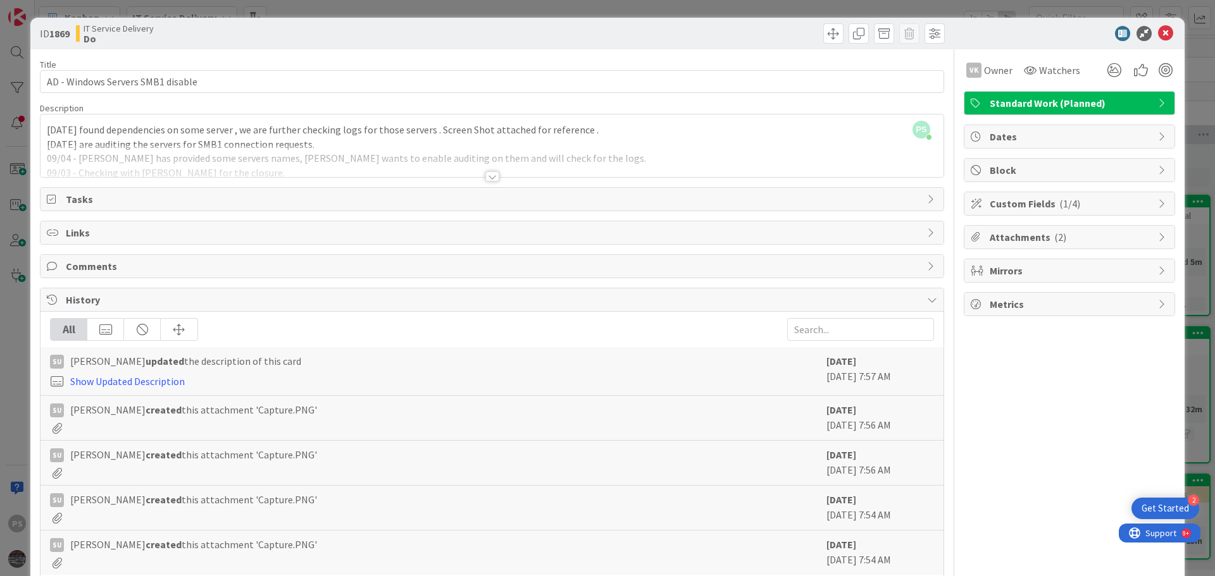
click at [150, 139] on div "PS Pankaj Soni just joined 09/11 - We found dependencies on some server , we ar…" at bounding box center [491, 145] width 903 height 63
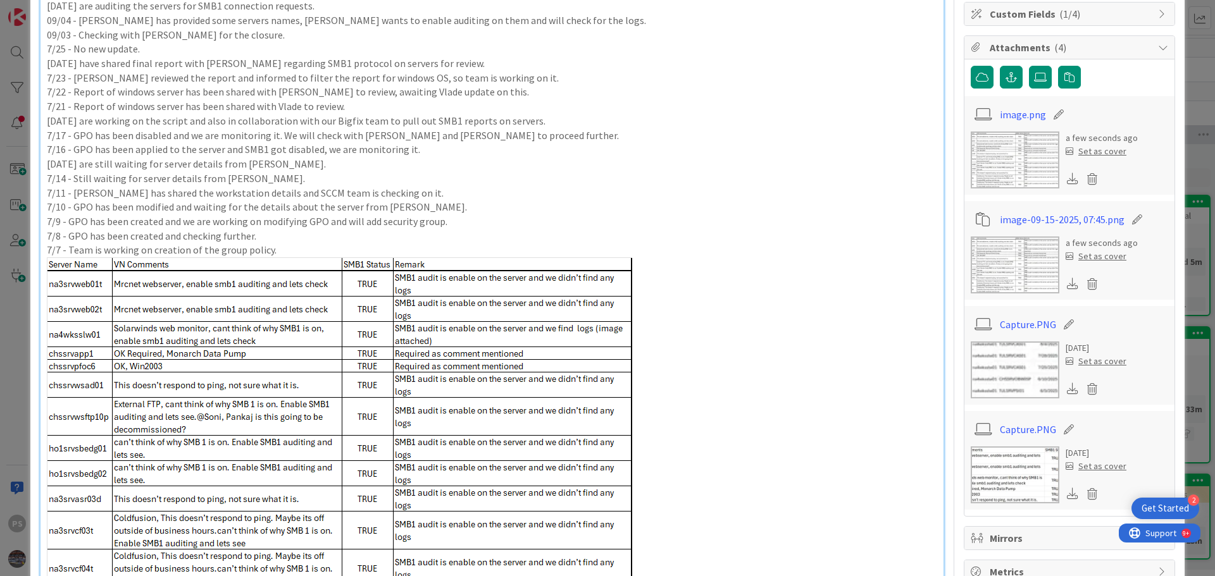
scroll to position [127, 0]
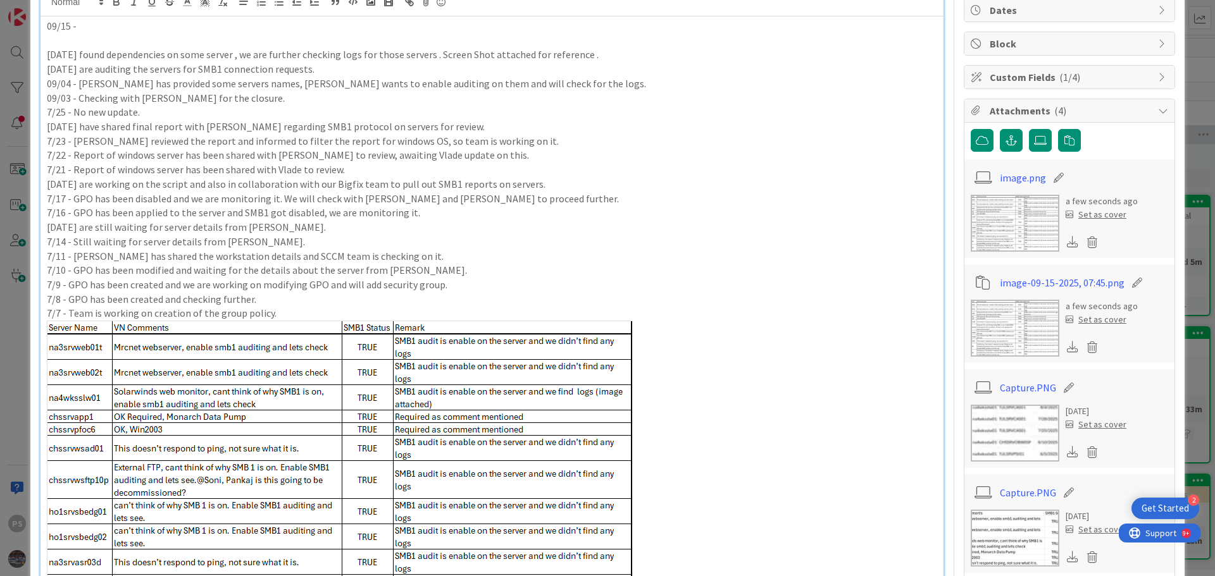
click at [444, 362] on img at bounding box center [339, 486] width 585 height 331
click at [385, 307] on p "7/7 - Team is working on creation of the group policy." at bounding box center [492, 313] width 890 height 15
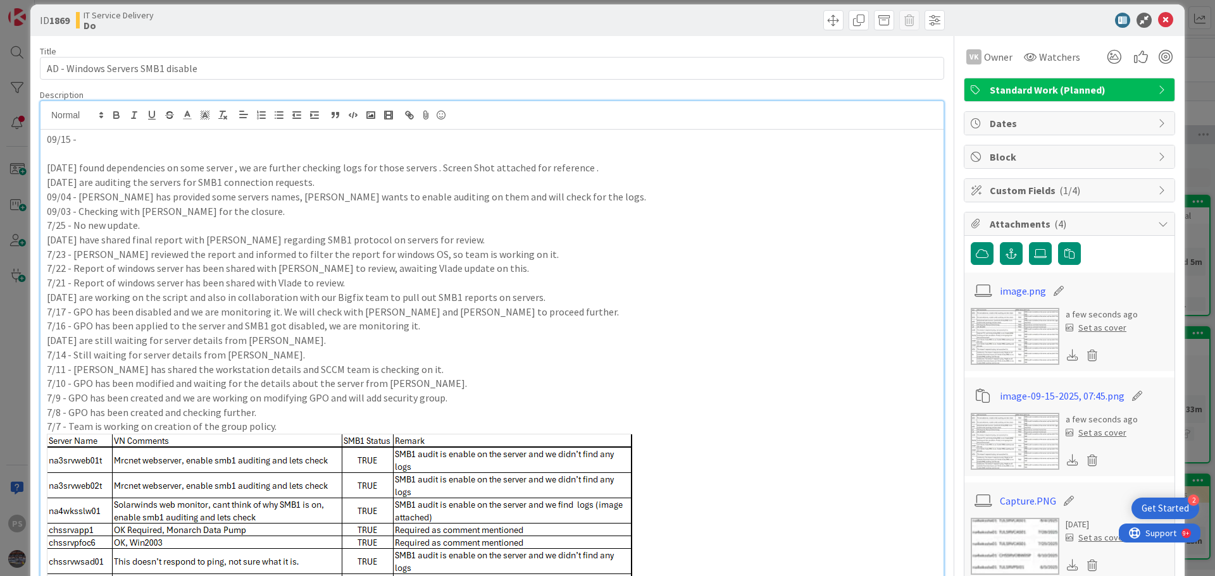
scroll to position [0, 0]
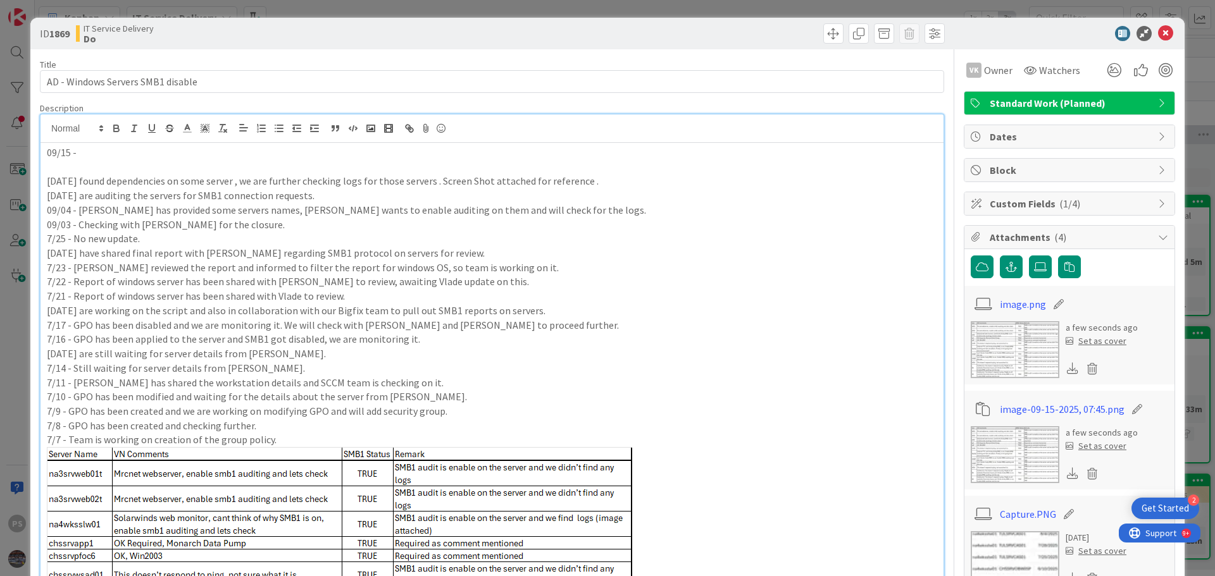
click at [71, 168] on p at bounding box center [492, 167] width 890 height 15
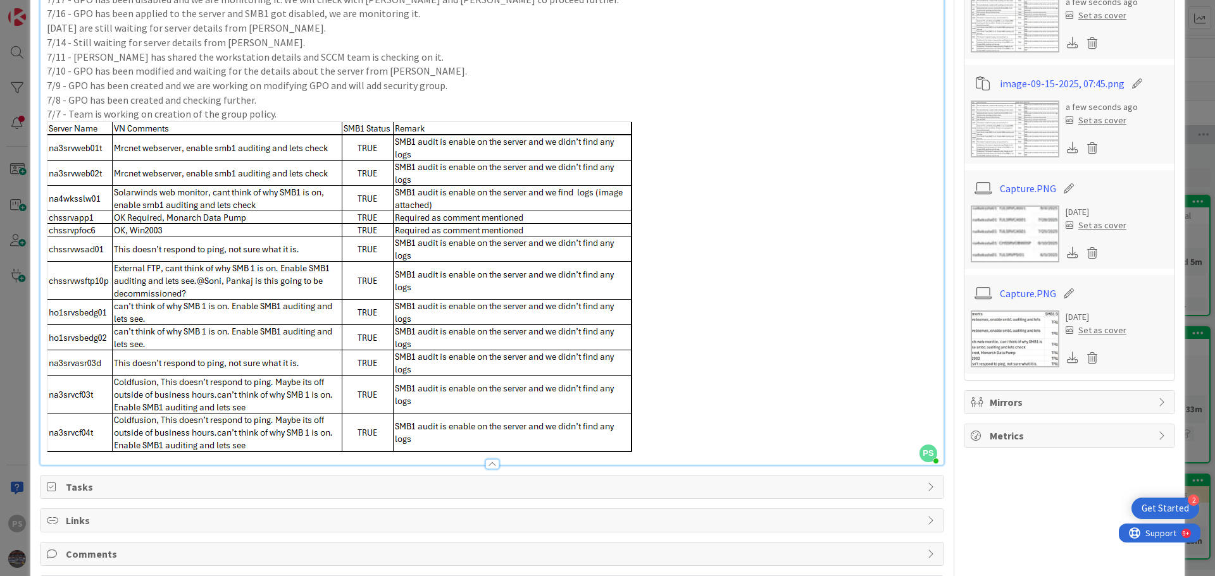
scroll to position [190, 0]
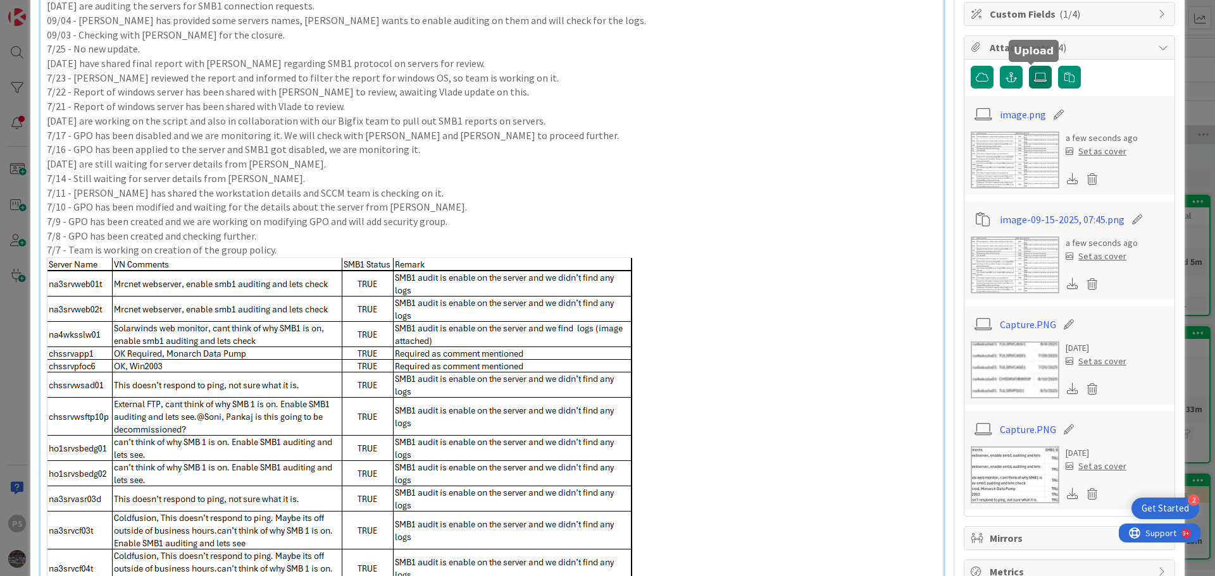
click at [1036, 73] on icon at bounding box center [1040, 77] width 13 height 10
click at [1029, 66] on input "file" at bounding box center [1029, 66] width 0 height 0
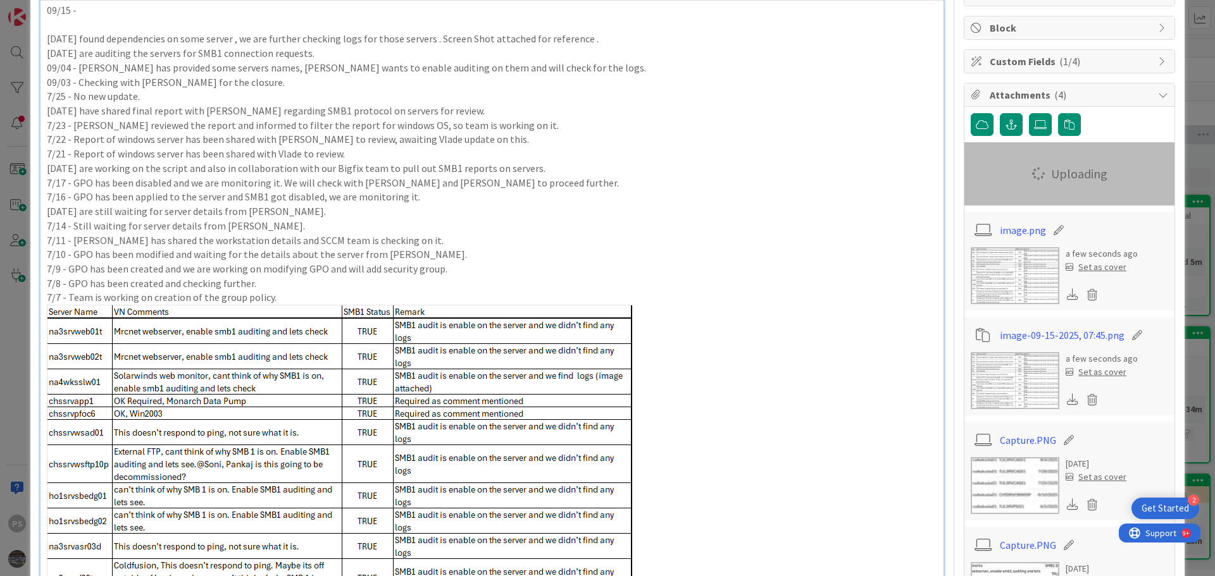
scroll to position [0, 0]
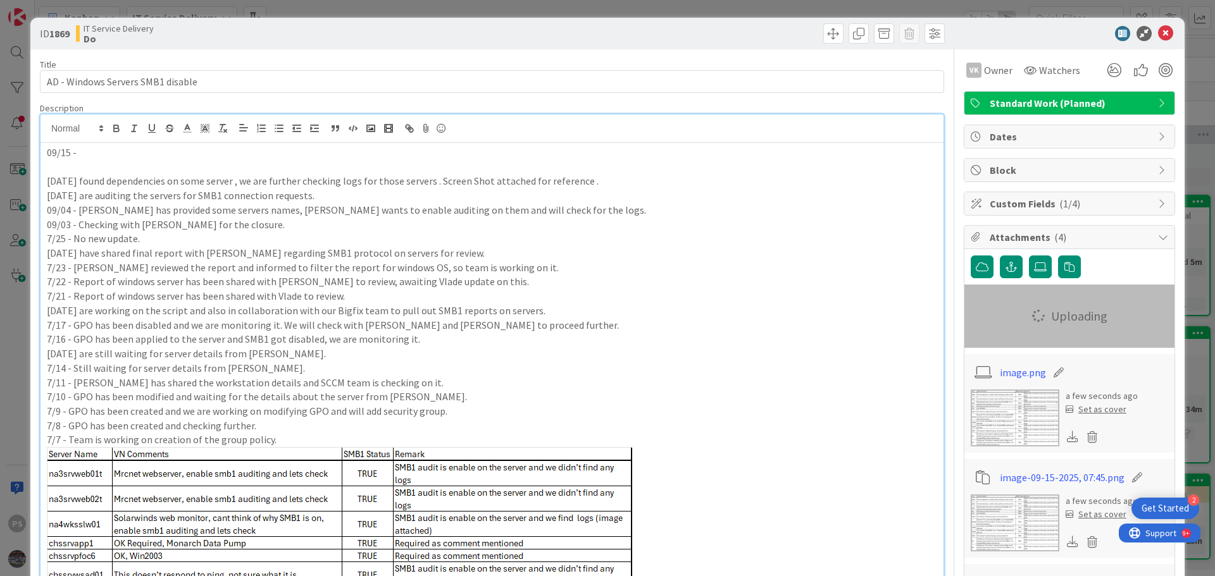
click at [213, 151] on p "09/15 -" at bounding box center [492, 152] width 890 height 15
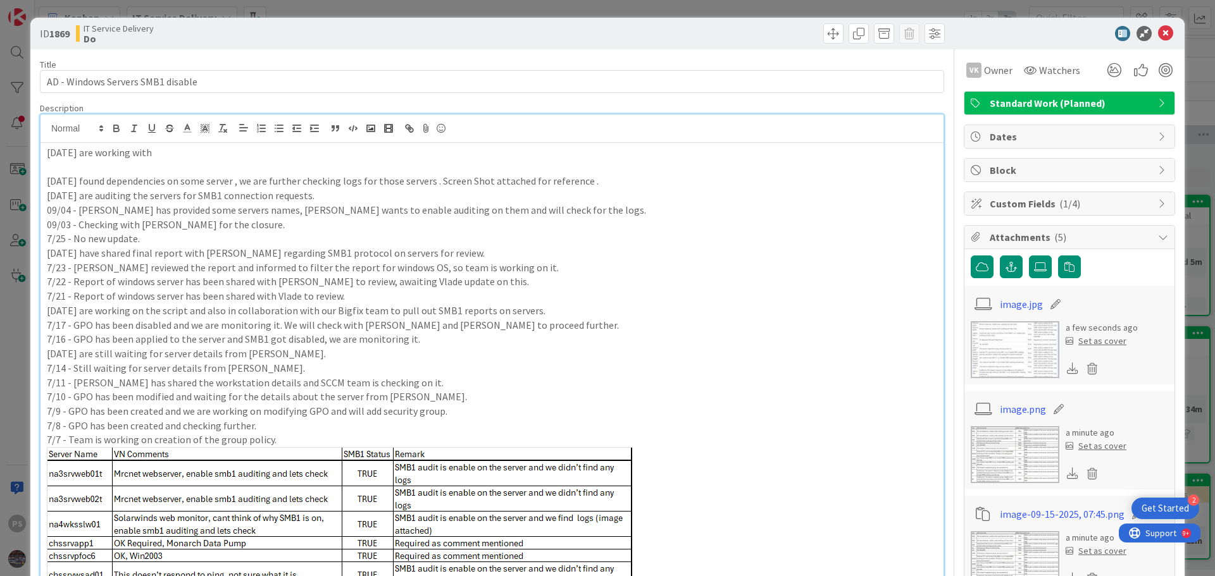
click at [269, 157] on p "09/15 - We are working with" at bounding box center [492, 152] width 890 height 15
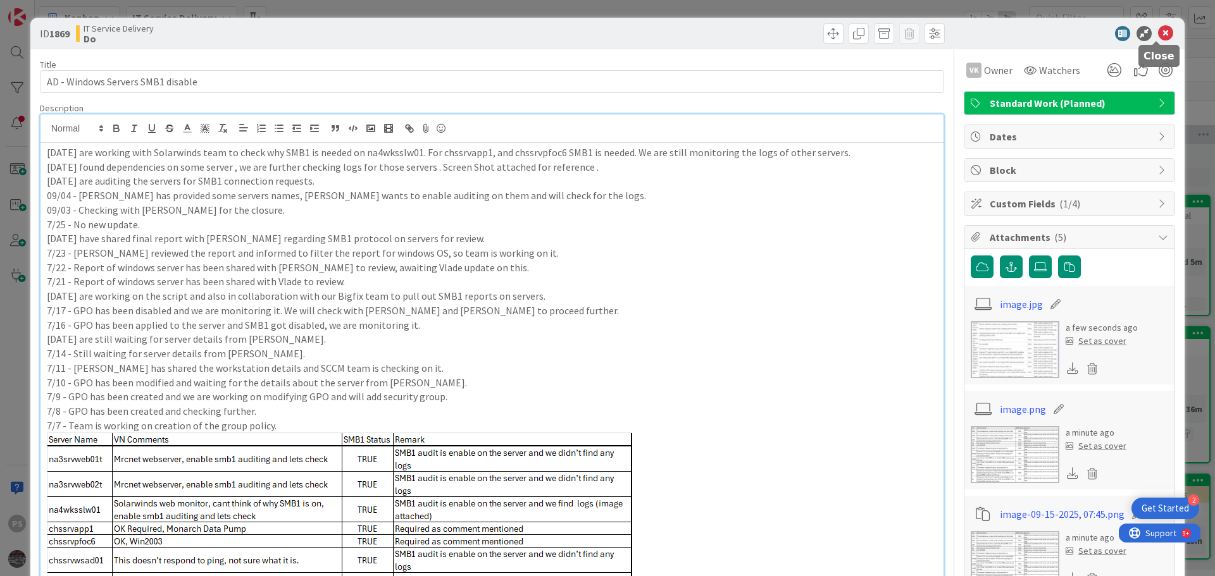
click at [1158, 35] on icon at bounding box center [1165, 33] width 15 height 15
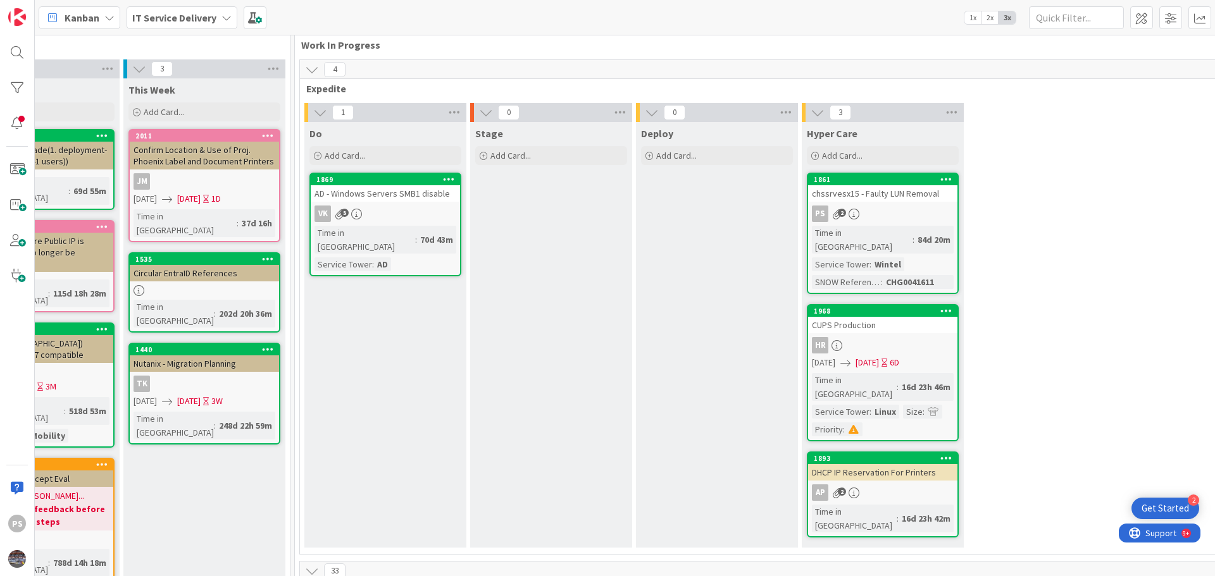
scroll to position [0, 584]
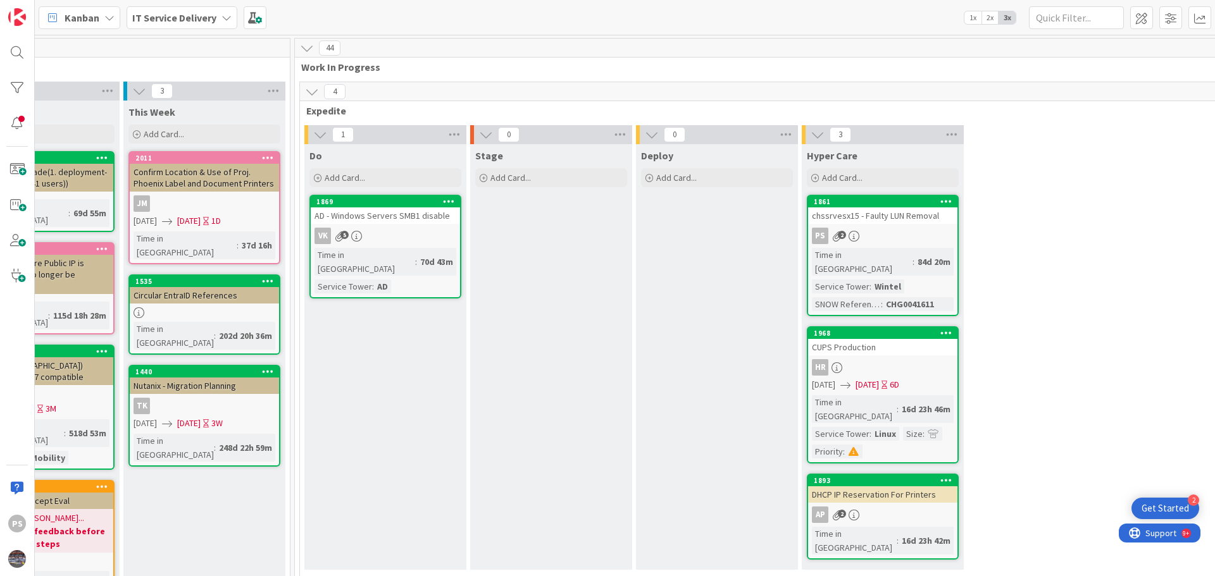
click at [872, 208] on div "chssrvesx15 - Faulty LUN Removal" at bounding box center [882, 215] width 149 height 16
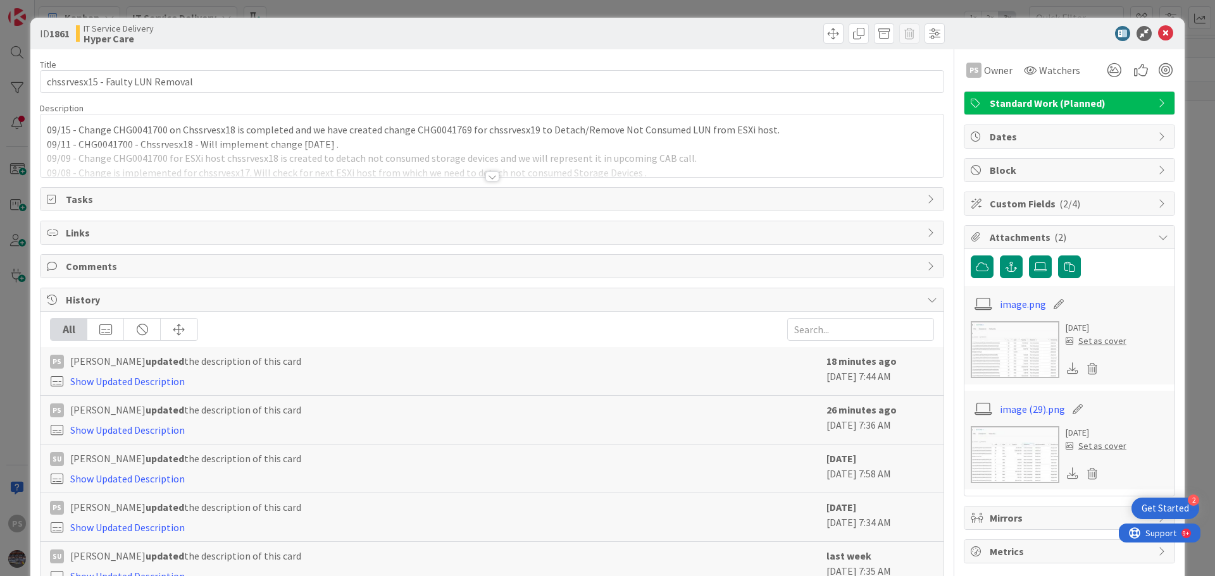
click at [487, 178] on div at bounding box center [492, 176] width 14 height 10
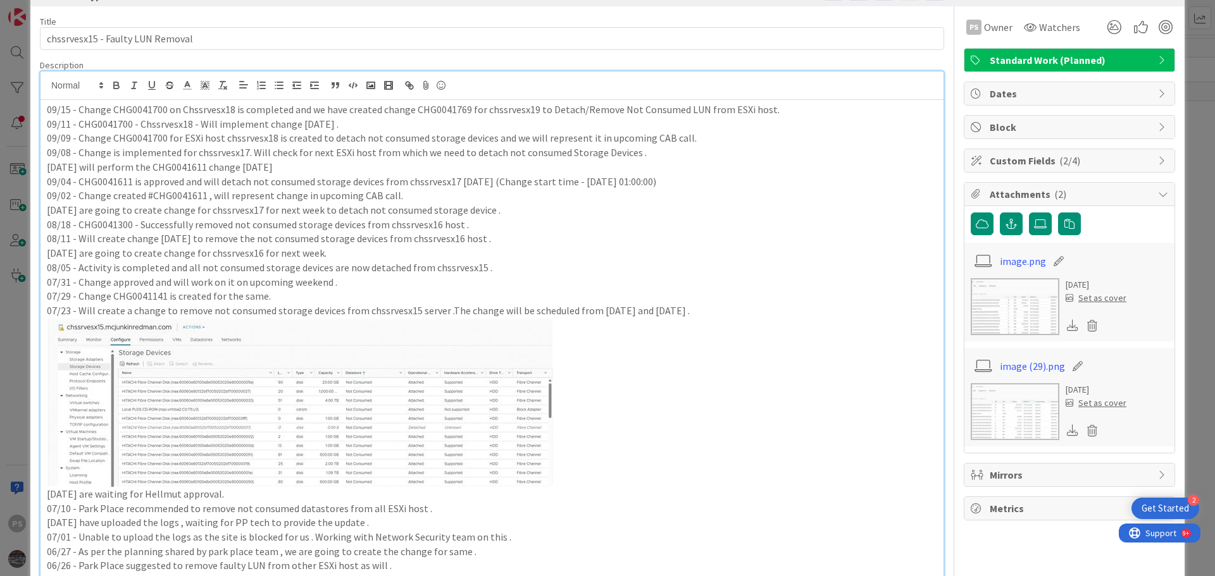
scroll to position [63, 0]
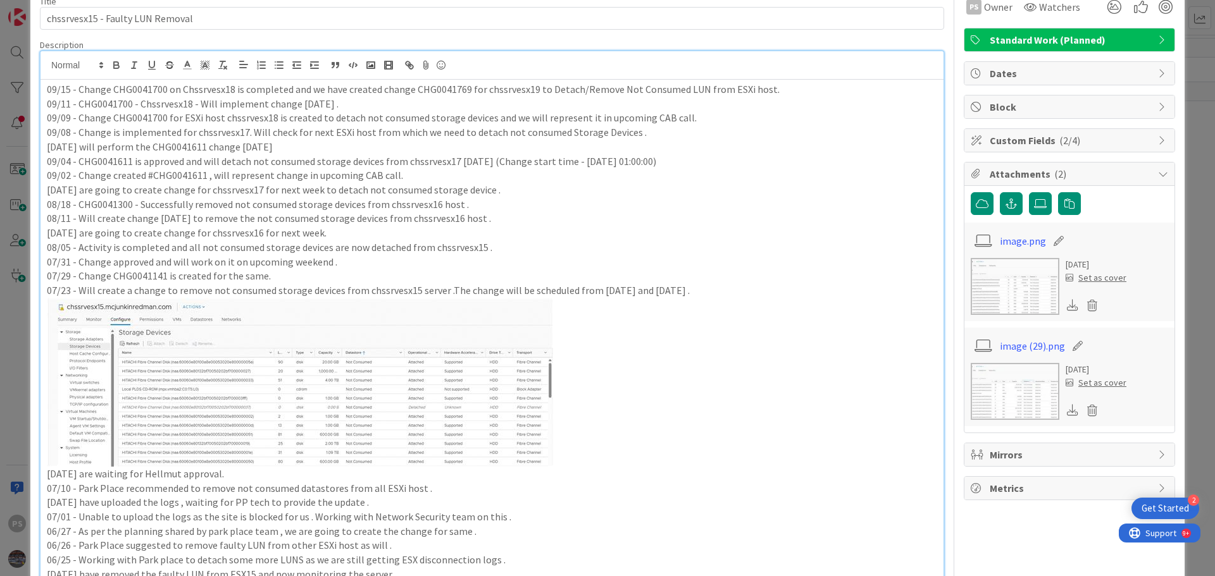
click at [283, 281] on p "07/29 - Change CHG0041141 is created for the same." at bounding box center [492, 276] width 890 height 15
click at [290, 249] on p "08/05 - Activity is completed and all not consumed storage devices are now deta…" at bounding box center [492, 247] width 890 height 15
drag, startPoint x: 338, startPoint y: 235, endPoint x: 5, endPoint y: 27, distance: 393.0
click at [5, 27] on div "ID 1861 IT Service Delivery Hyper Care Title 32 / 128 chssrvesx15 - Faulty LUN …" at bounding box center [607, 288] width 1215 height 576
copy div "09/15 - Change CHG0041700 on Chssrvesx18 is completed and we have created chang…"
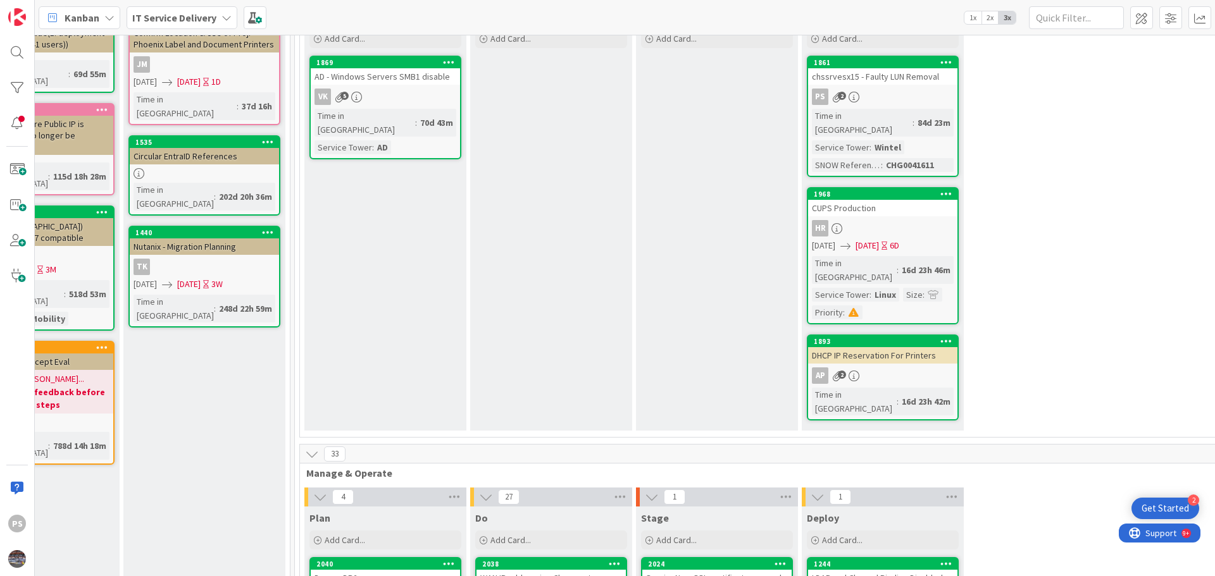
scroll to position [190, 584]
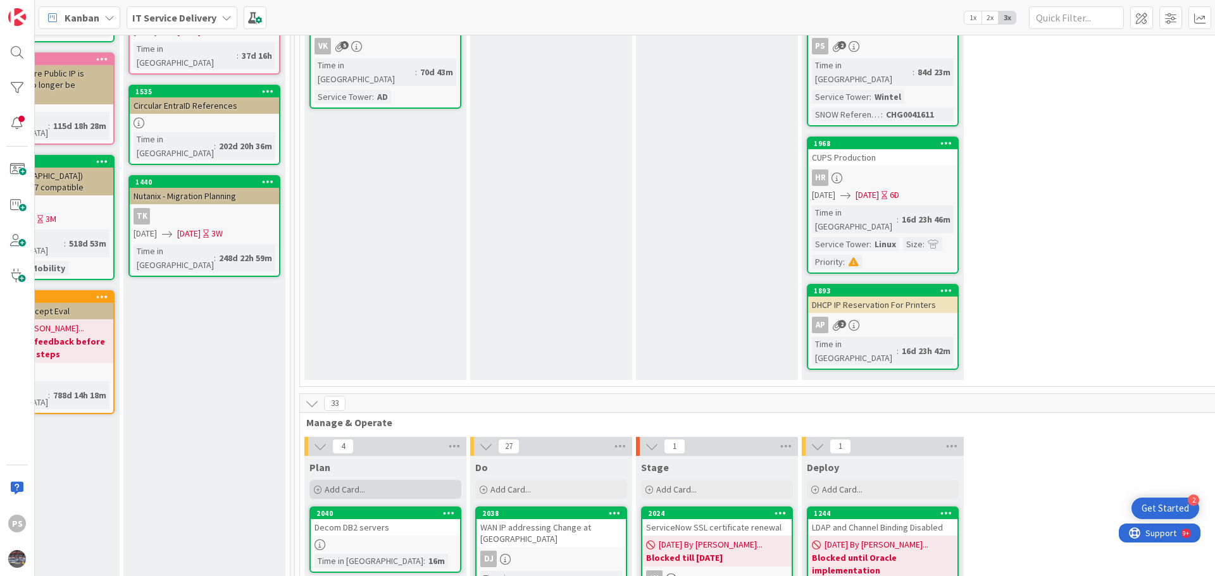
click at [342, 484] on span "Add Card..." at bounding box center [345, 489] width 40 height 11
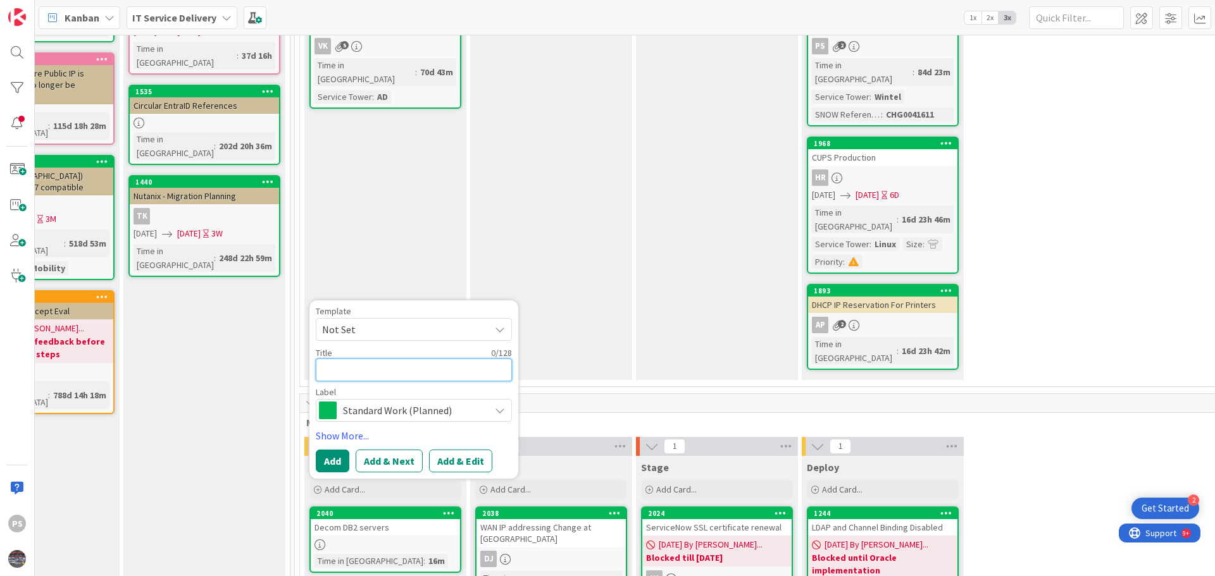
click at [359, 359] on textarea at bounding box center [414, 370] width 196 height 23
type textarea "x"
type textarea "E"
type textarea "x"
type textarea "ES"
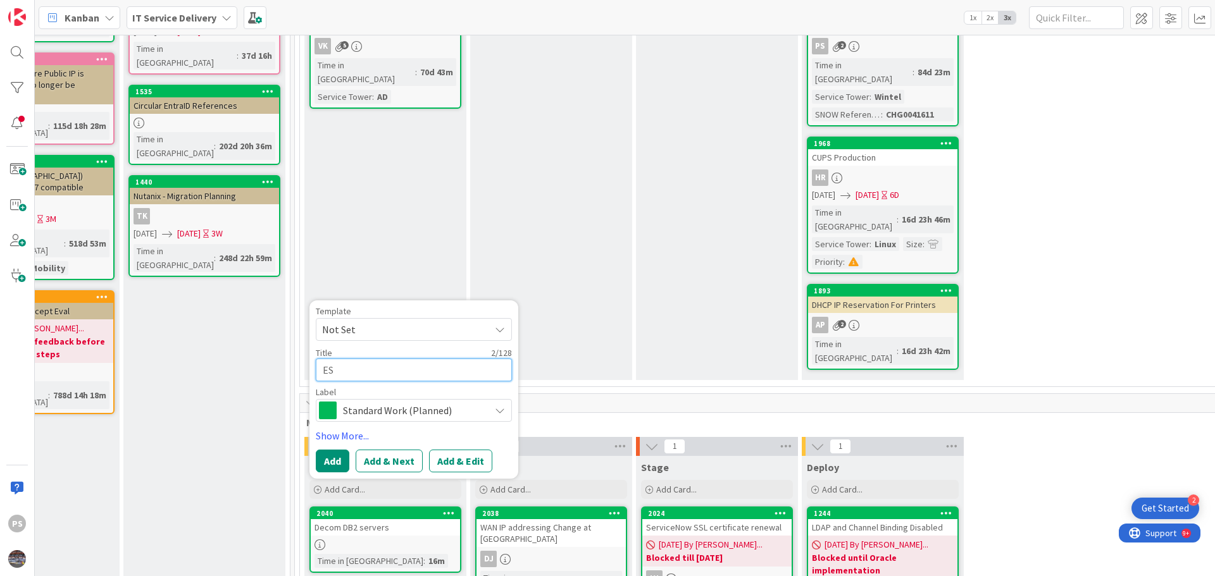
type textarea "x"
type textarea "ESX"
type textarea "x"
type textarea "ESXi"
click at [455, 450] on button "Add & Edit" at bounding box center [460, 461] width 63 height 23
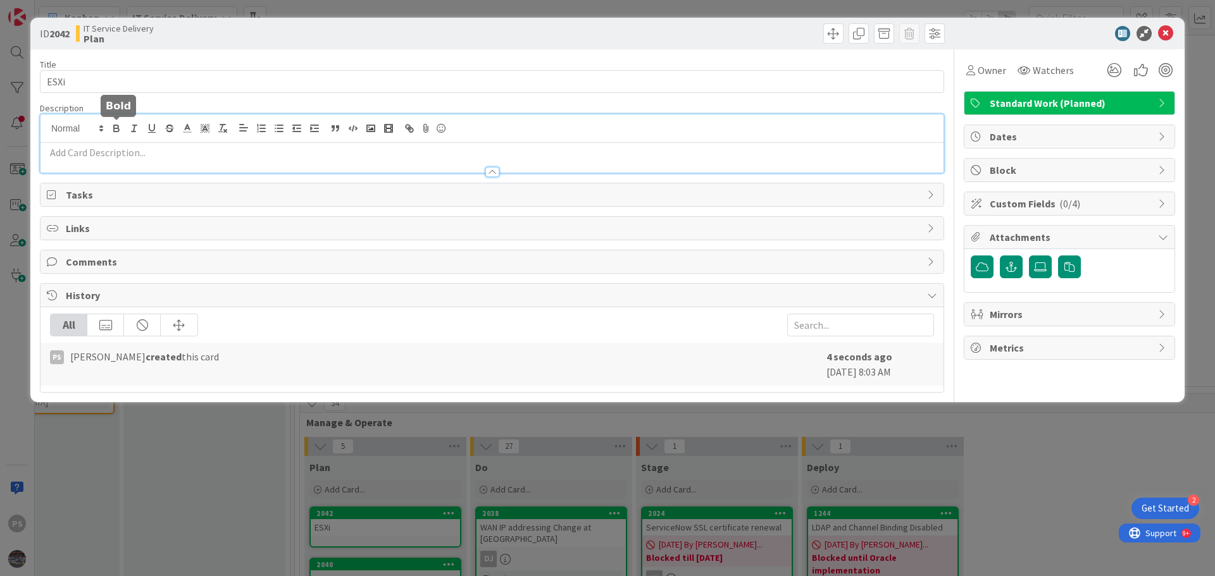
click at [111, 130] on div at bounding box center [491, 143] width 903 height 58
click at [101, 156] on p at bounding box center [492, 152] width 890 height 15
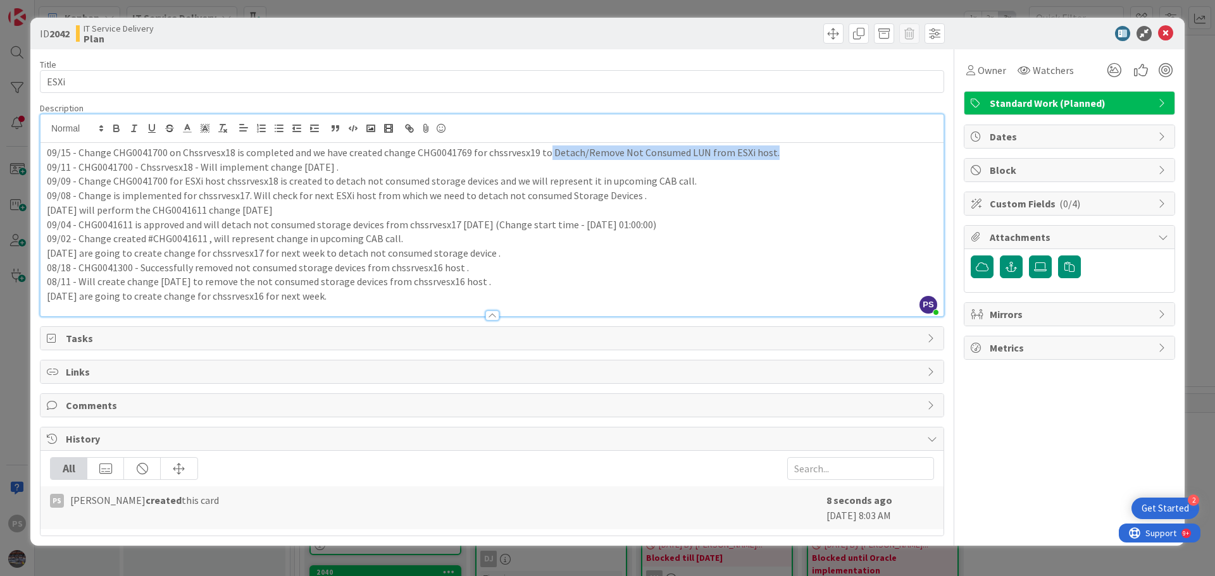
drag, startPoint x: 544, startPoint y: 152, endPoint x: 777, endPoint y: 153, distance: 233.4
click at [777, 153] on p "09/15 - Change CHG0041700 on Chssrvesx18 is completed and we have created chang…" at bounding box center [492, 152] width 890 height 15
copy p "Detach/Remove Not Consumed LUN from ESXi host."
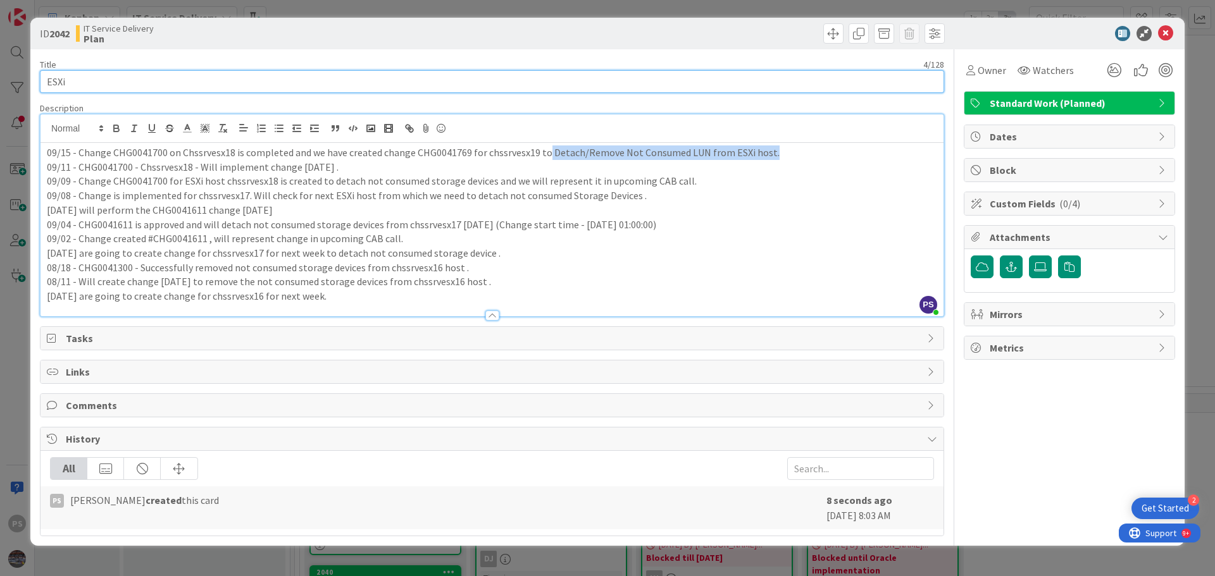
click at [79, 77] on input "ESXi" at bounding box center [492, 81] width 904 height 23
paste input "Detach/Remove Not Consumed LUN from ESXi host."
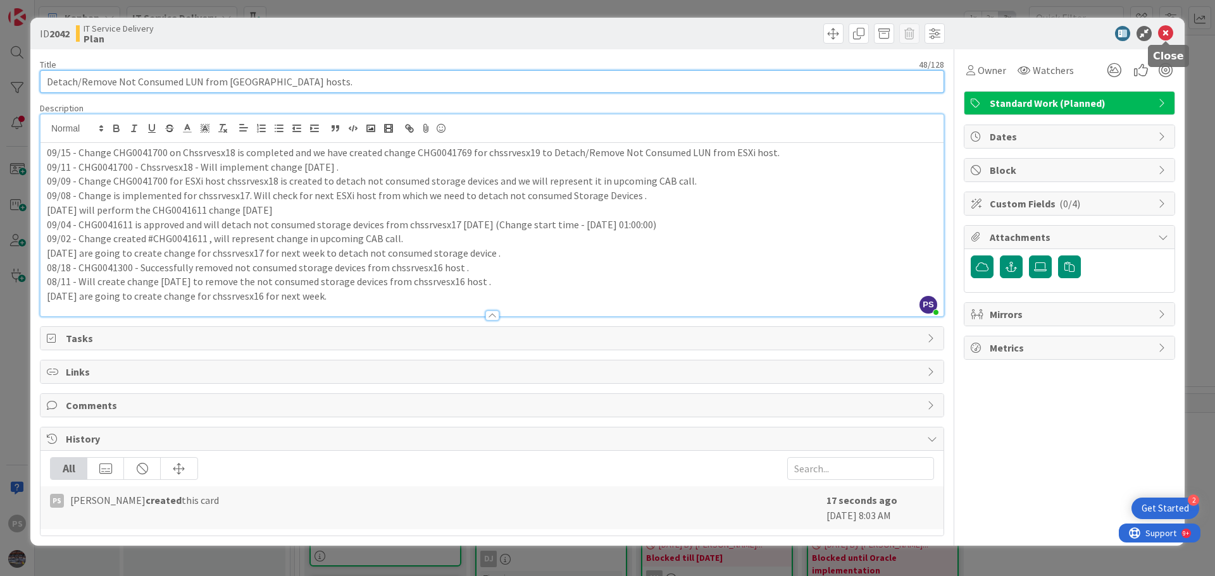
type input "Detach/Remove Not Consumed LUN from ESXi hosts."
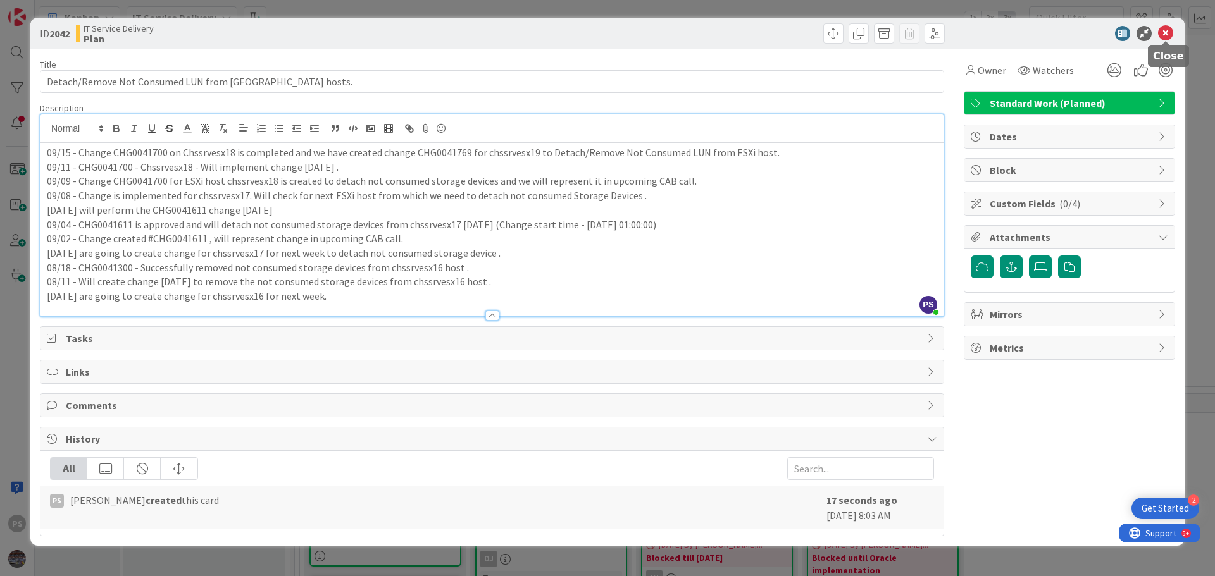
click at [1161, 33] on icon at bounding box center [1165, 33] width 15 height 15
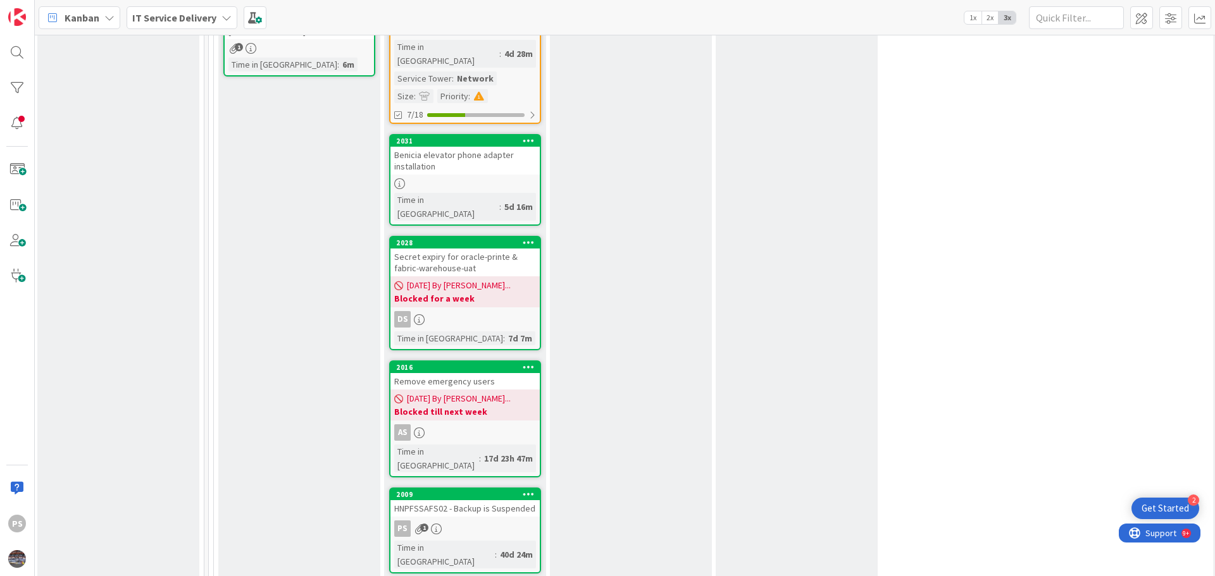
scroll to position [949, 670]
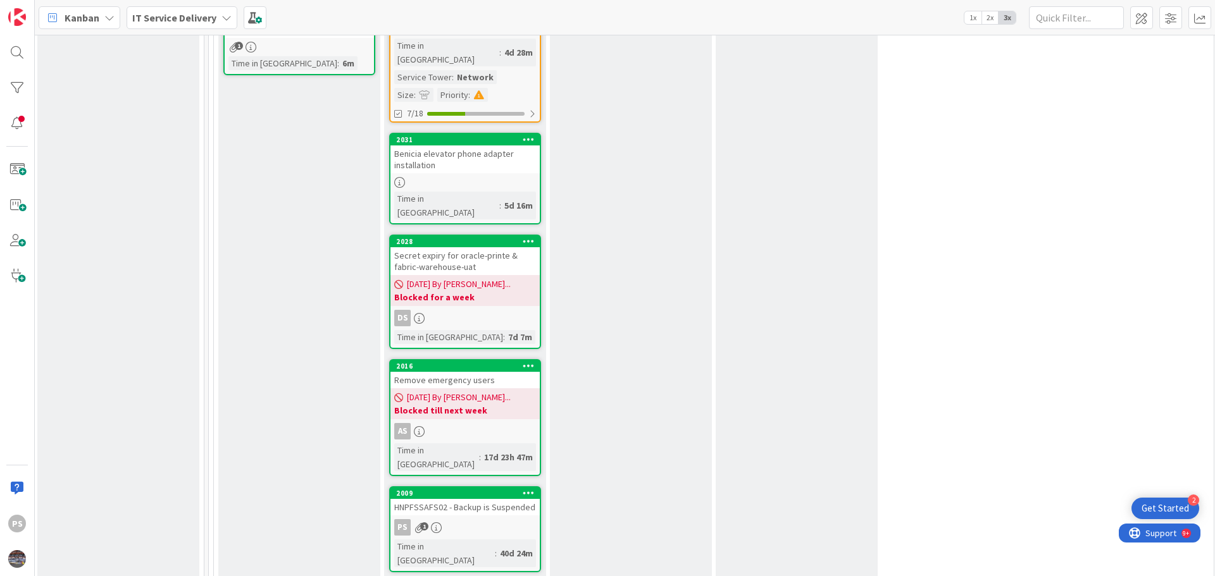
click at [517, 519] on div "PS 1" at bounding box center [464, 527] width 149 height 16
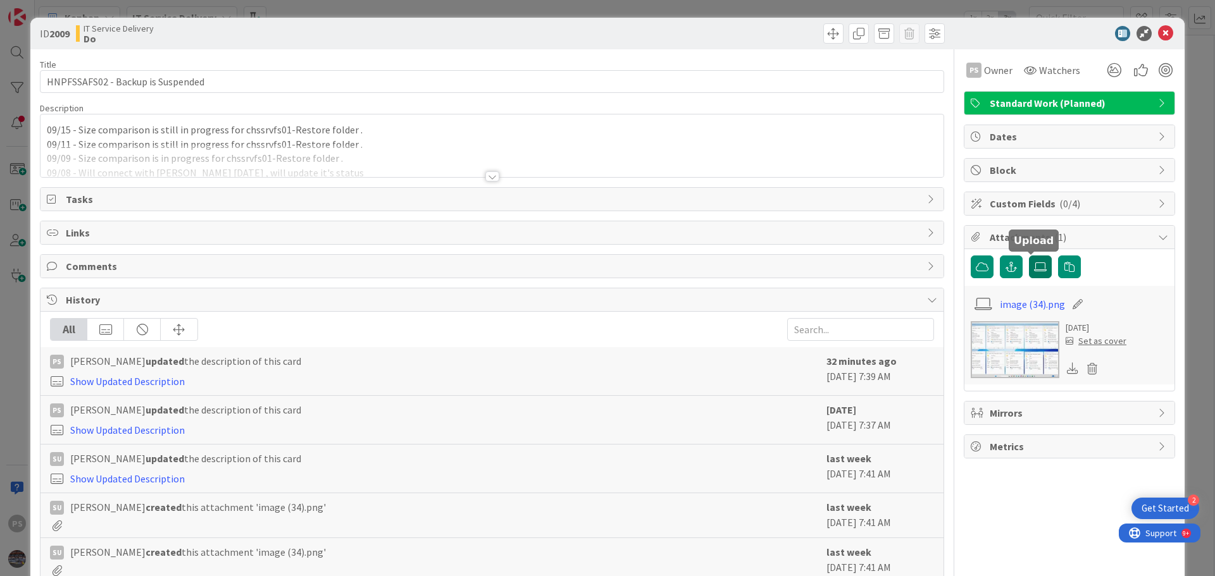
click at [1034, 263] on icon at bounding box center [1040, 267] width 13 height 10
click at [1029, 256] on input "file" at bounding box center [1029, 256] width 0 height 0
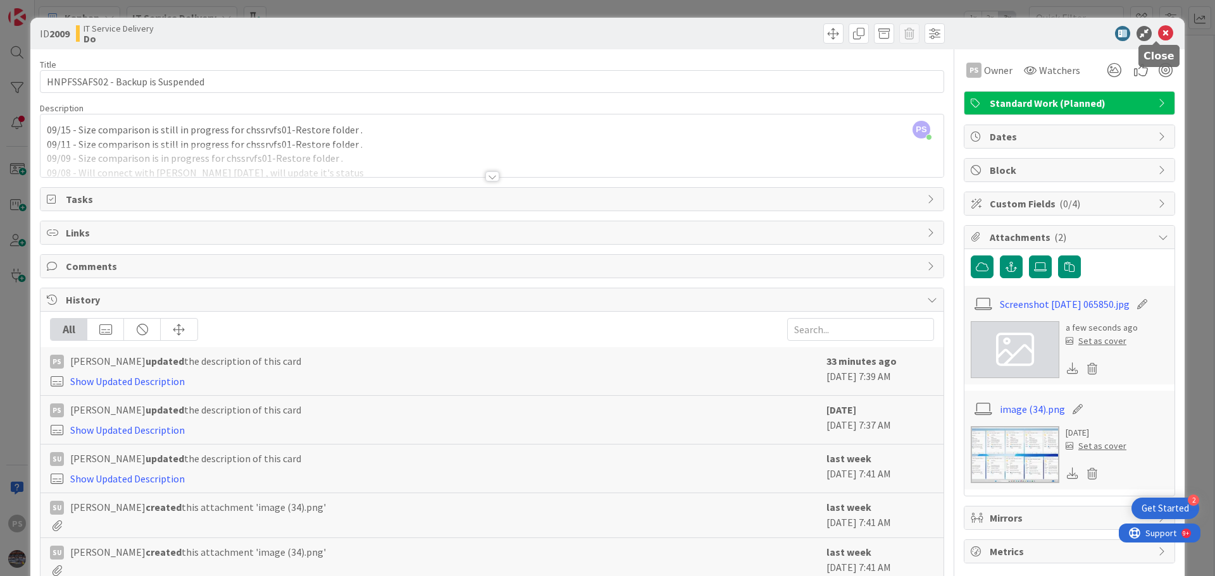
click at [1158, 34] on icon at bounding box center [1165, 33] width 15 height 15
